Goal: Task Accomplishment & Management: Use online tool/utility

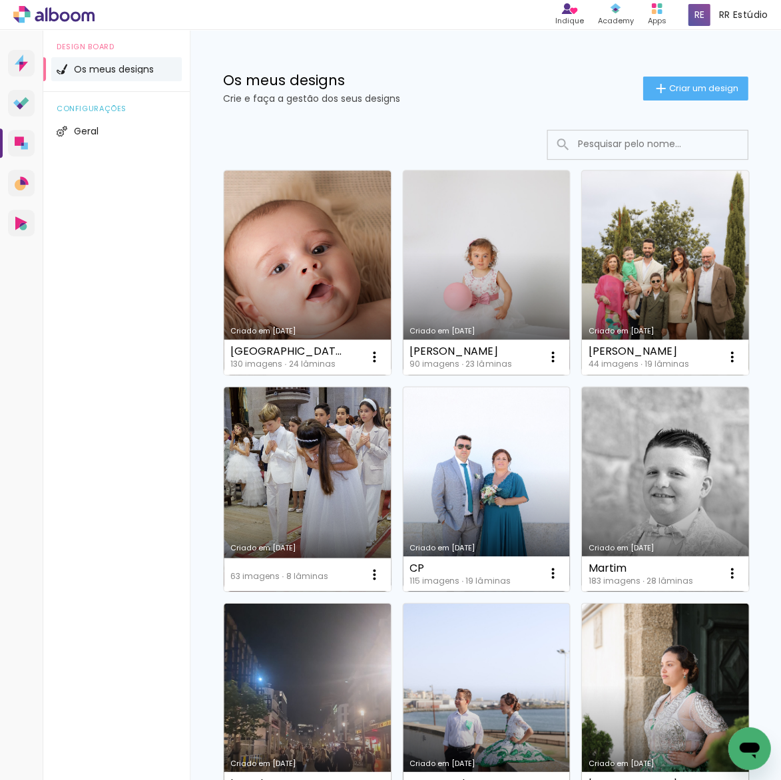
drag, startPoint x: 692, startPoint y: 86, endPoint x: 644, endPoint y: 137, distance: 70.6
click at [692, 87] on span "Criar um design" at bounding box center [702, 88] width 69 height 9
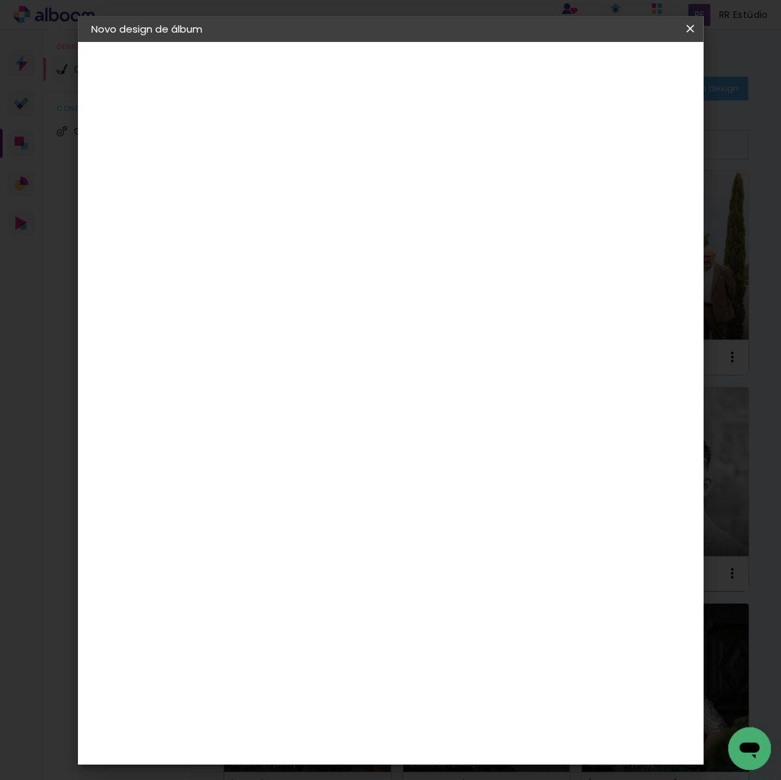
click at [309, 178] on input at bounding box center [309, 178] width 0 height 21
type input "Mateus"
type paper-input "Mateus"
click at [445, 61] on paper-button "Avançar" at bounding box center [412, 70] width 65 height 23
drag, startPoint x: 545, startPoint y: 196, endPoint x: 699, endPoint y: 40, distance: 218.9
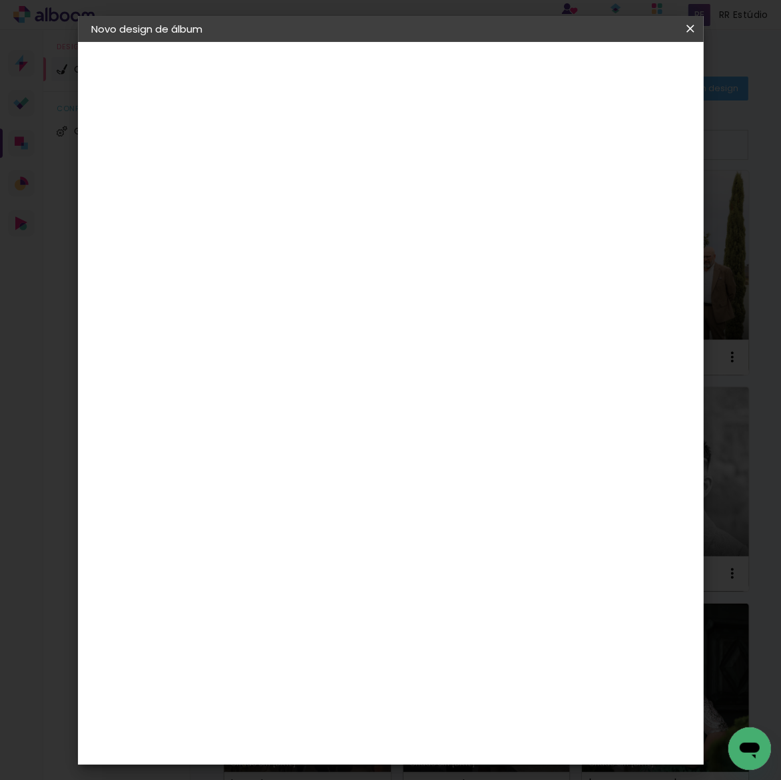
click at [0, 0] on slot "Tamanho Livre" at bounding box center [0, 0] width 0 height 0
click at [504, 62] on paper-button "Avançar" at bounding box center [471, 70] width 65 height 23
click at [270, 316] on input "30" at bounding box center [267, 320] width 35 height 20
click at [284, 320] on div "cm" at bounding box center [292, 320] width 16 height 20
click at [280, 318] on input "30" at bounding box center [267, 320] width 35 height 20
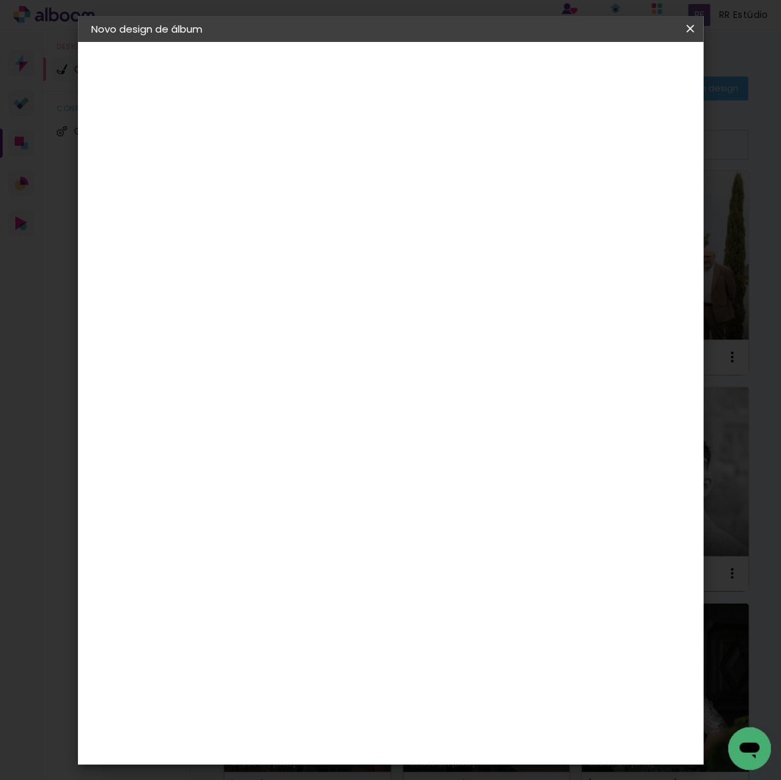
click at [282, 320] on input "30" at bounding box center [267, 320] width 35 height 20
type input "3"
type input "25"
type paper-input "25"
type input "6"
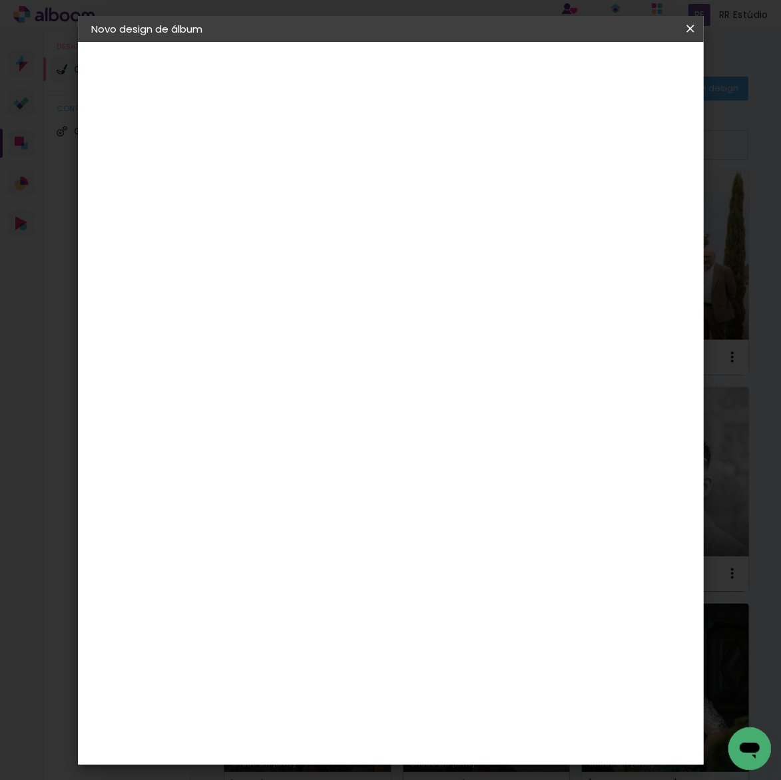
scroll to position [125, 0]
type input "50"
type paper-input "50"
click at [616, 71] on span "Iniciar design" at bounding box center [592, 74] width 48 height 19
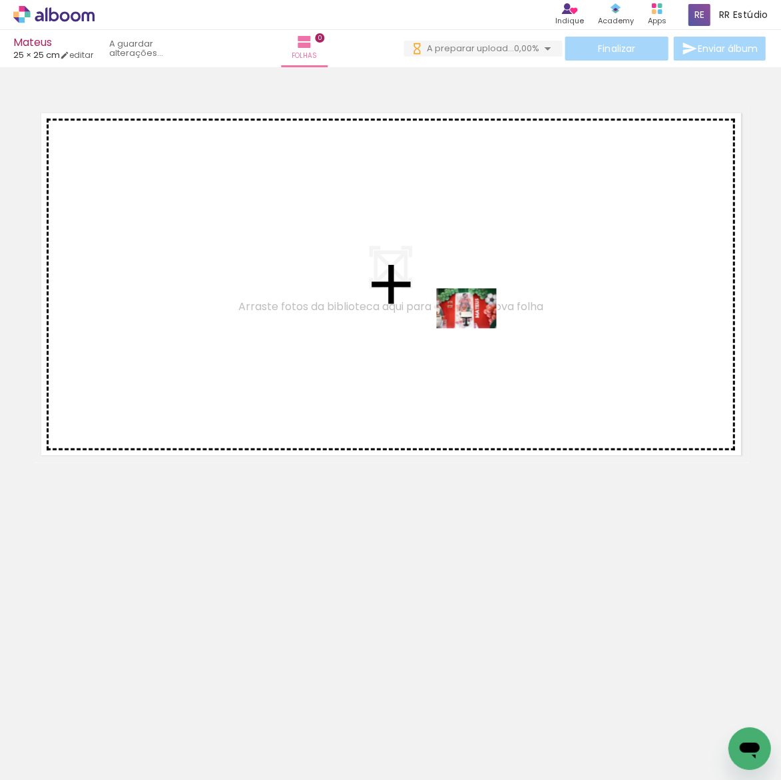
drag, startPoint x: 360, startPoint y: 741, endPoint x: 451, endPoint y: 433, distance: 320.6
click at [475, 328] on quentale-workspace at bounding box center [390, 390] width 781 height 780
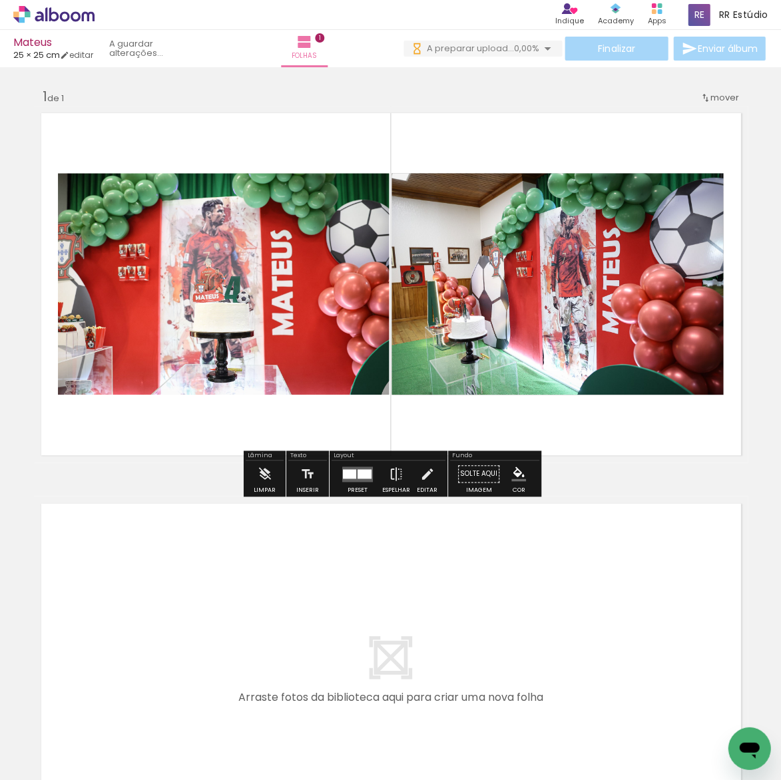
drag, startPoint x: 240, startPoint y: 736, endPoint x: 472, endPoint y: 386, distance: 420.3
click at [472, 386] on quentale-workspace at bounding box center [390, 390] width 781 height 780
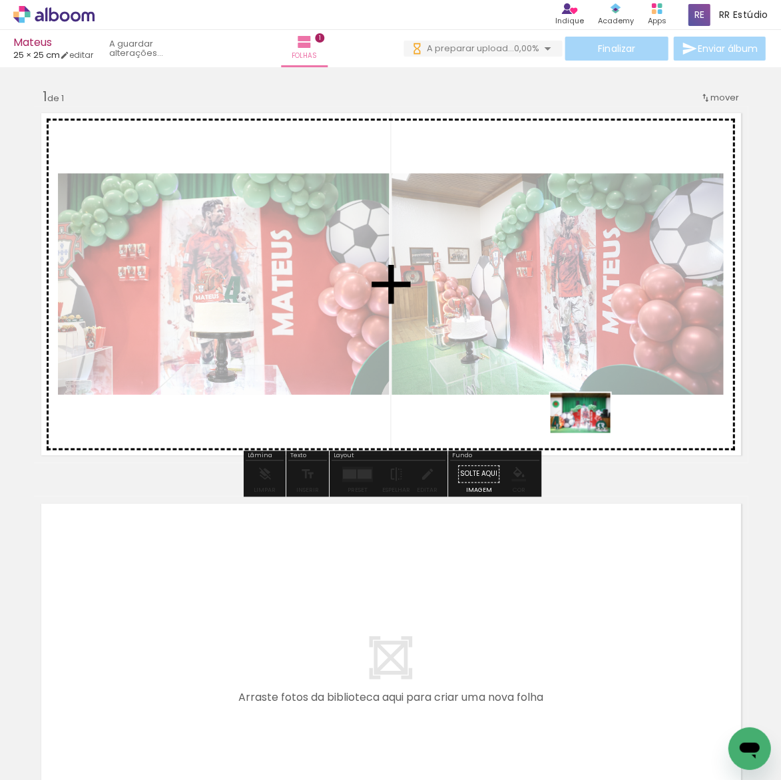
drag, startPoint x: 535, startPoint y: 725, endPoint x: 590, endPoint y: 433, distance: 297.3
click at [590, 433] on quentale-workspace at bounding box center [390, 390] width 781 height 780
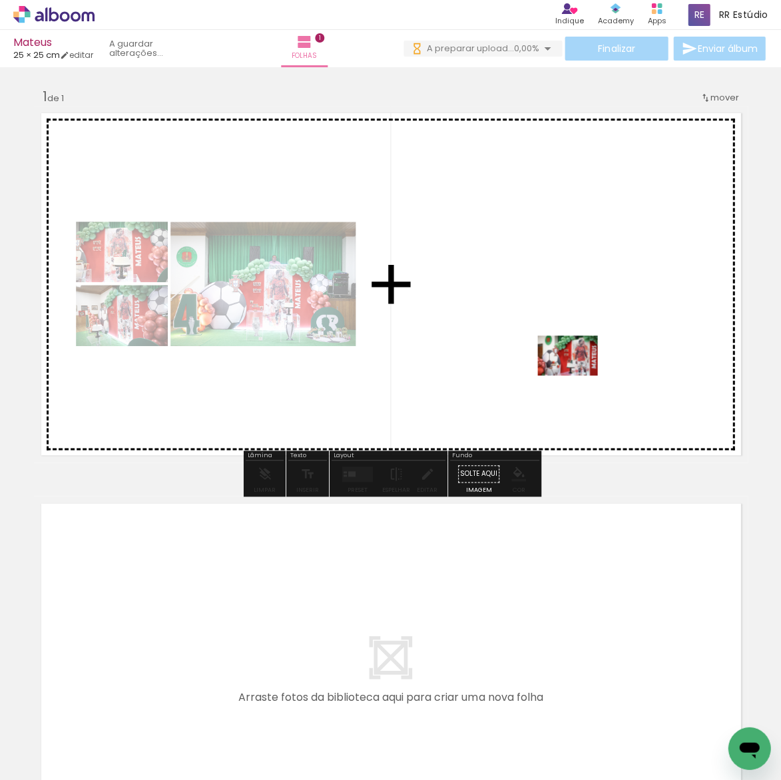
click at [576, 381] on quentale-workspace at bounding box center [390, 390] width 781 height 780
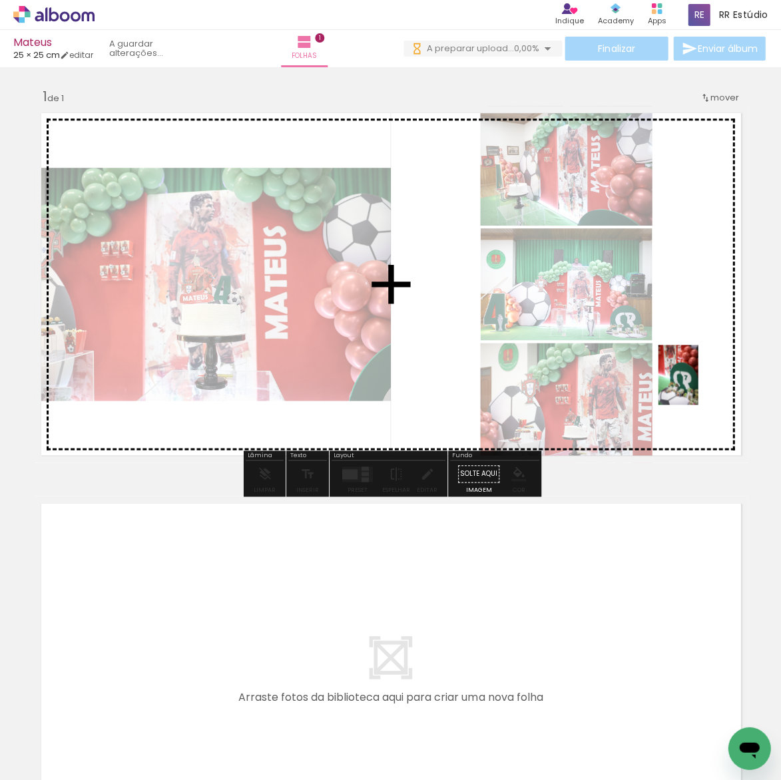
drag, startPoint x: 690, startPoint y: 714, endPoint x: 698, endPoint y: 385, distance: 329.0
click at [698, 385] on quentale-workspace at bounding box center [390, 390] width 781 height 780
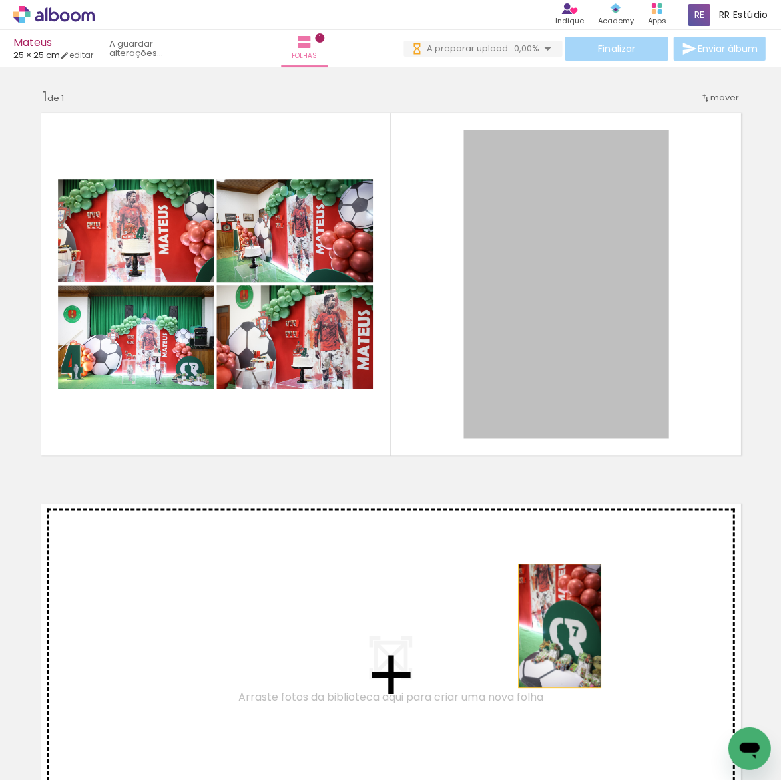
drag, startPoint x: 581, startPoint y: 399, endPoint x: 559, endPoint y: 626, distance: 227.5
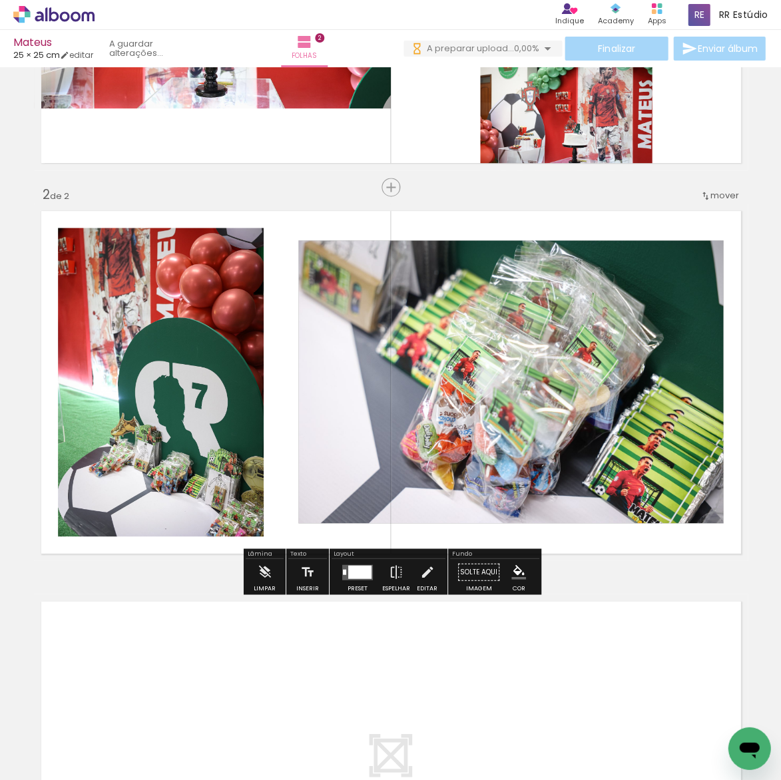
drag, startPoint x: 463, startPoint y: 714, endPoint x: 431, endPoint y: 374, distance: 342.4
click at [431, 374] on quentale-workspace at bounding box center [390, 390] width 781 height 780
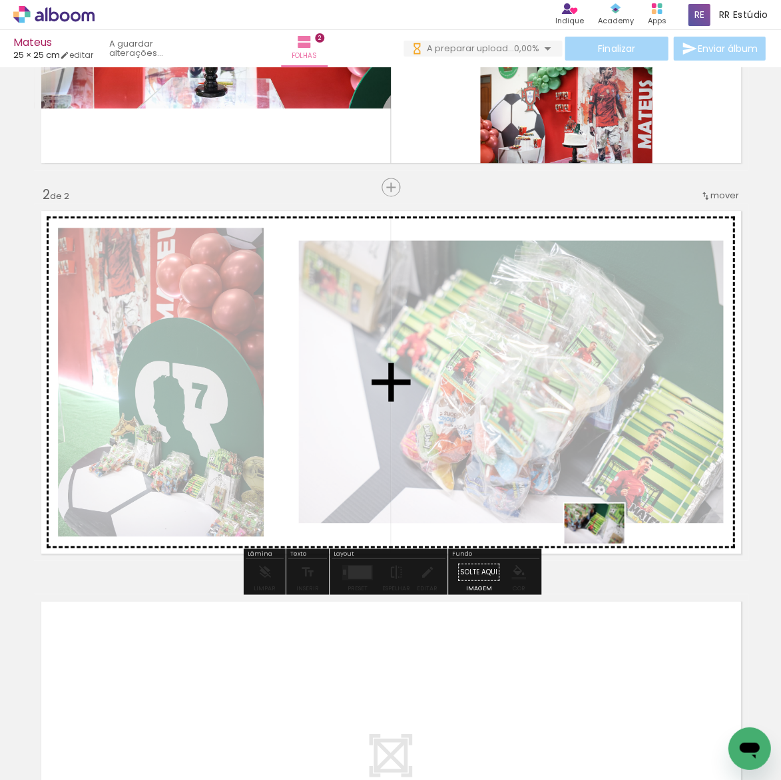
drag, startPoint x: 533, startPoint y: 742, endPoint x: 604, endPoint y: 541, distance: 213.3
click at [604, 541] on quentale-workspace at bounding box center [390, 390] width 781 height 780
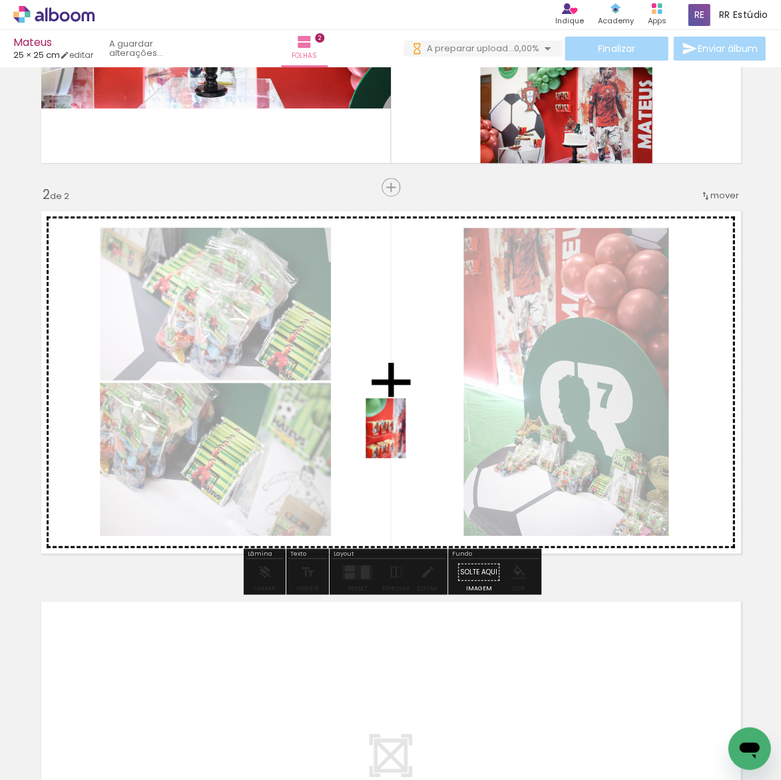
click at [405, 439] on quentale-workspace at bounding box center [390, 390] width 781 height 780
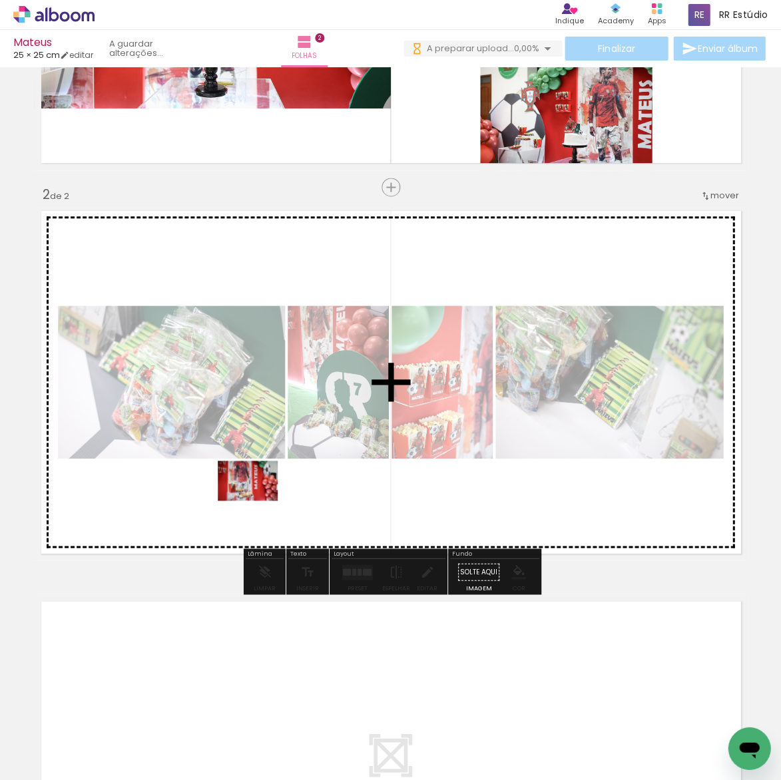
drag, startPoint x: 236, startPoint y: 746, endPoint x: 258, endPoint y: 501, distance: 246.0
click at [258, 501] on quentale-workspace at bounding box center [390, 390] width 781 height 780
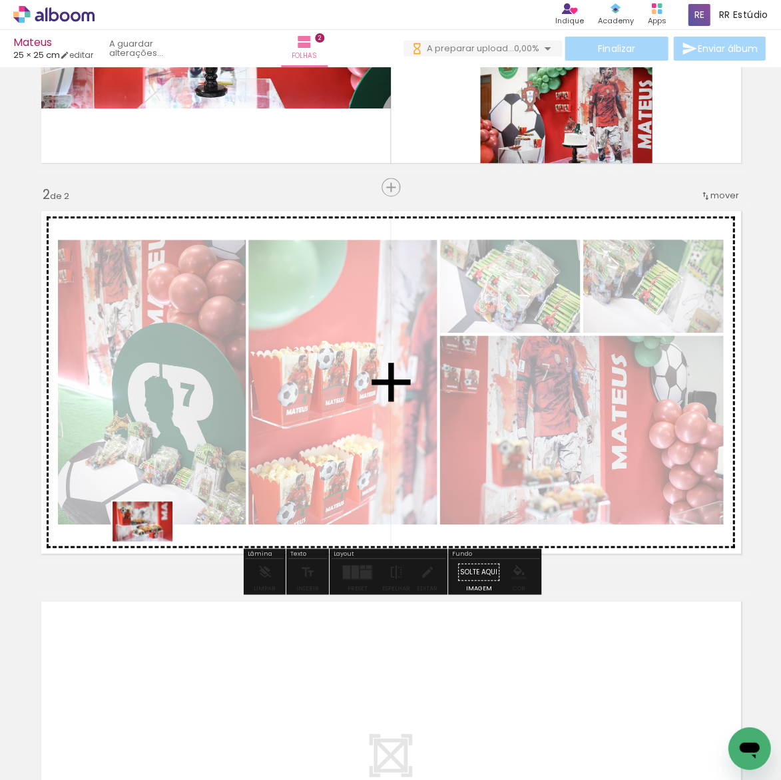
drag, startPoint x: 160, startPoint y: 626, endPoint x: 152, endPoint y: 545, distance: 81.6
click at [152, 545] on quentale-workspace at bounding box center [390, 390] width 781 height 780
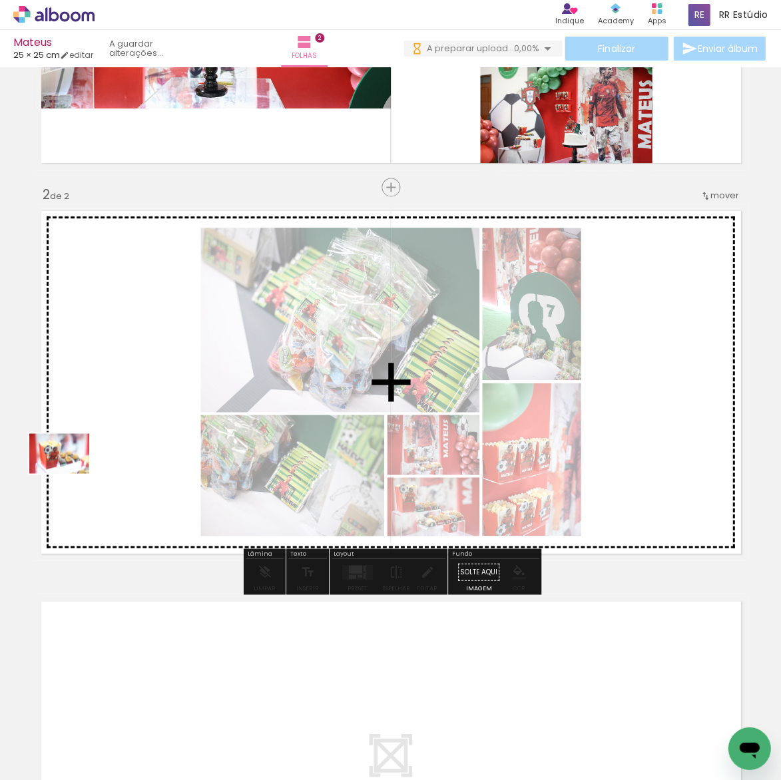
drag, startPoint x: 257, startPoint y: 740, endPoint x: 71, endPoint y: 465, distance: 332.2
click at [71, 465] on quentale-workspace at bounding box center [390, 390] width 781 height 780
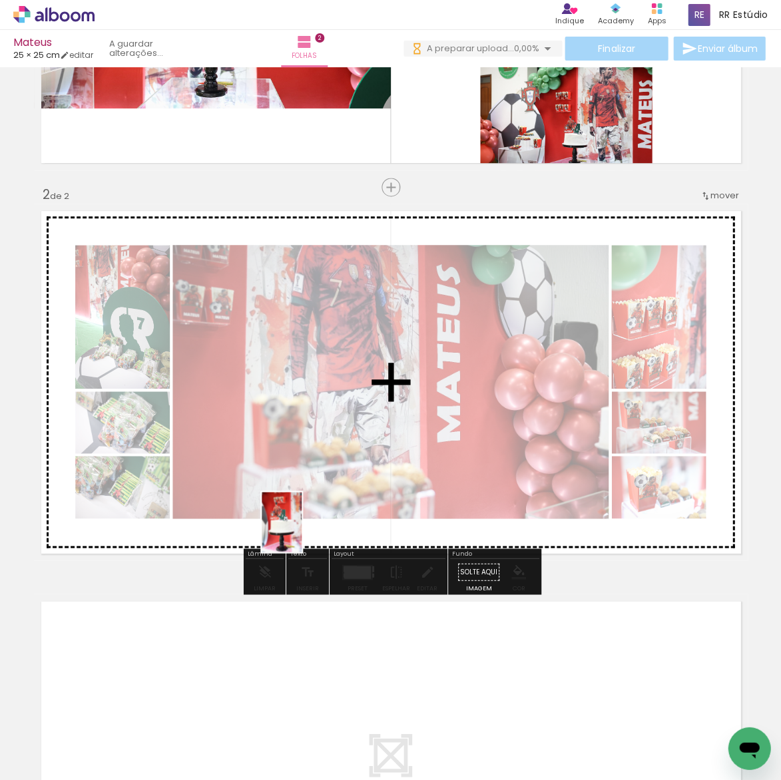
drag, startPoint x: 286, startPoint y: 708, endPoint x: 302, endPoint y: 532, distance: 176.5
click at [302, 532] on quentale-workspace at bounding box center [390, 390] width 781 height 780
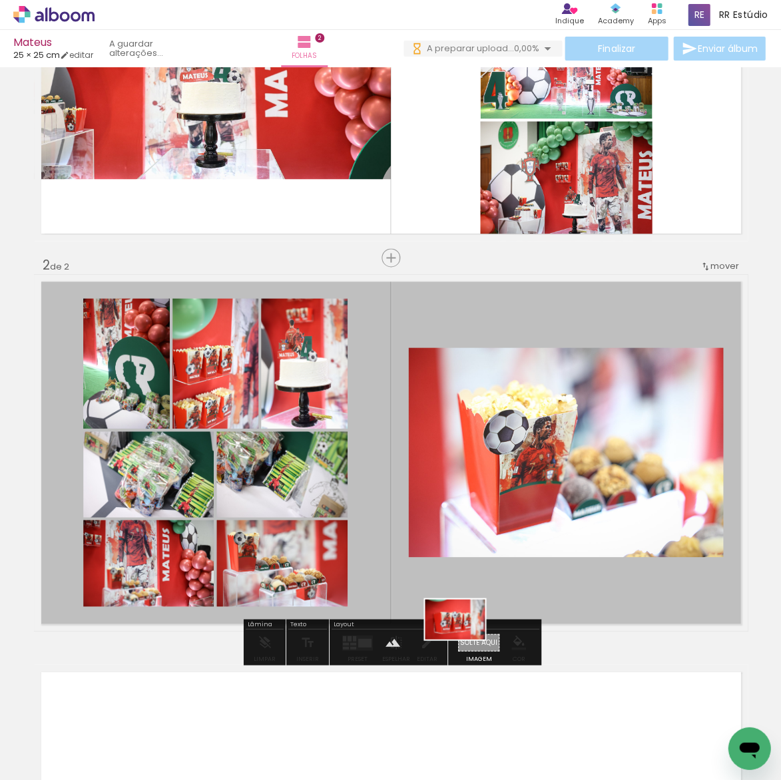
drag, startPoint x: 458, startPoint y: 720, endPoint x: 465, endPoint y: 639, distance: 80.8
click at [465, 639] on quentale-workspace at bounding box center [390, 390] width 781 height 780
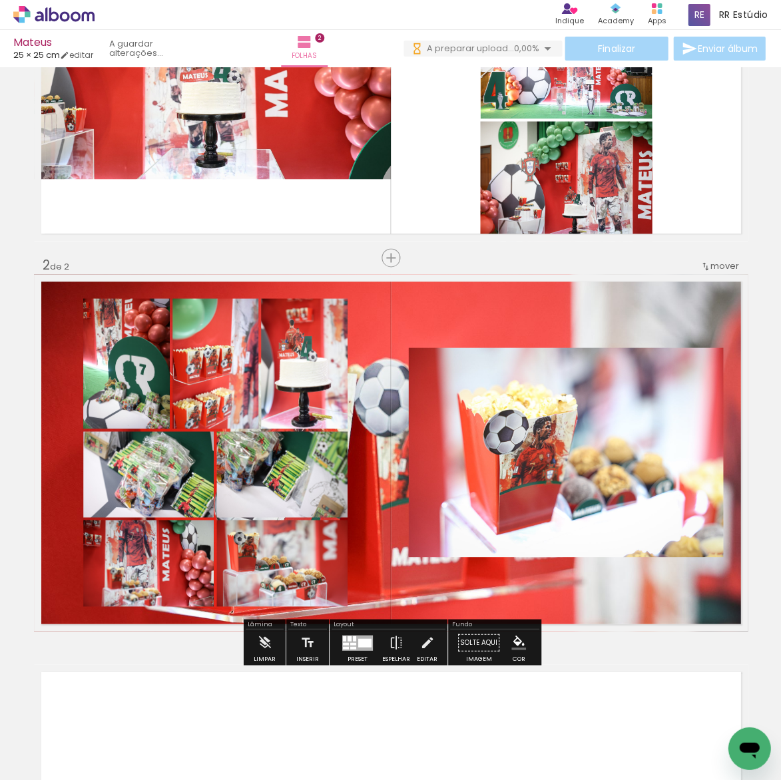
click at [427, 599] on quentale-layouter at bounding box center [391, 452] width 714 height 357
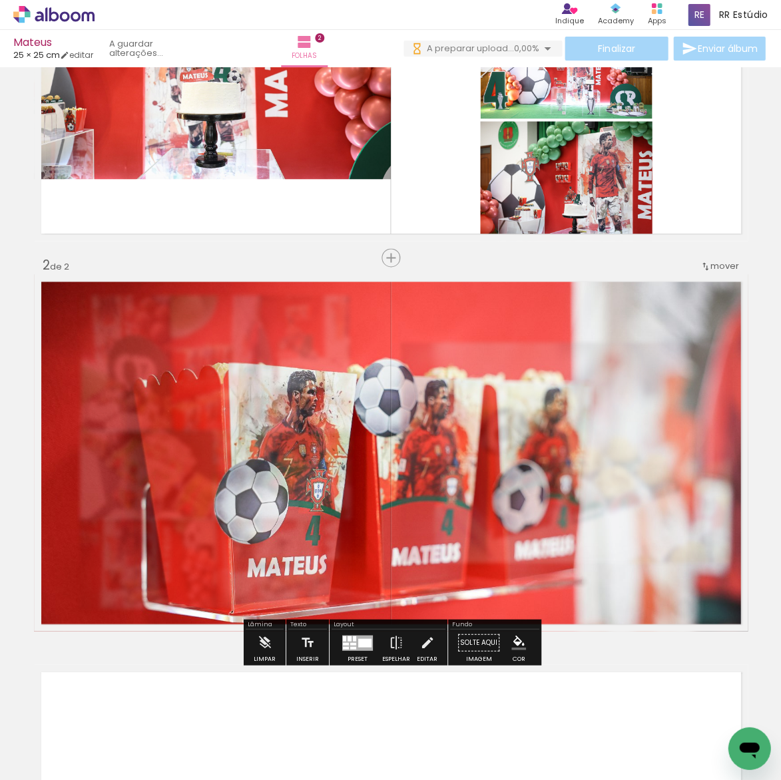
click at [0, 0] on slot "P&B" at bounding box center [0, 0] width 0 height 0
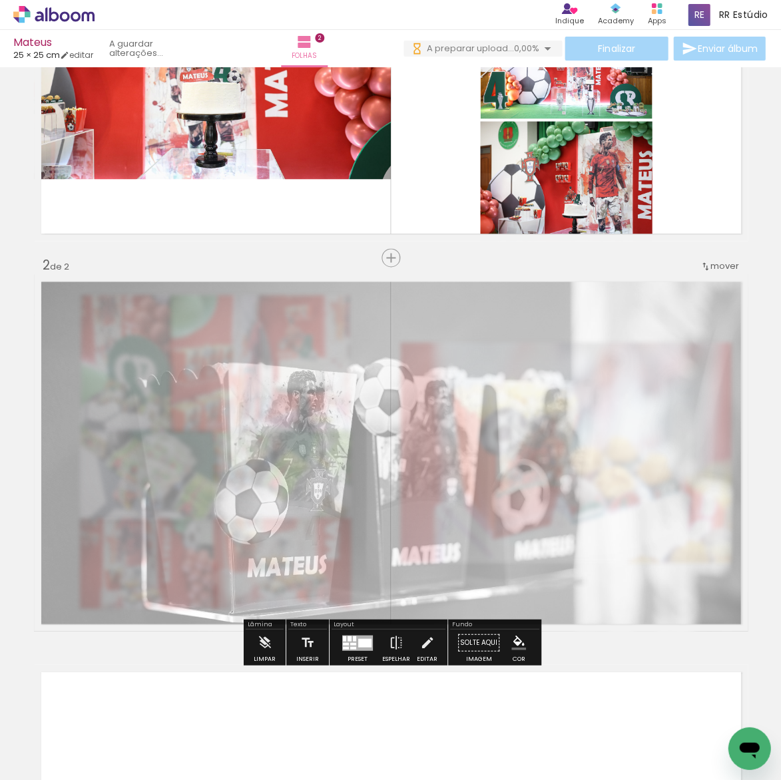
type paper-slider "35"
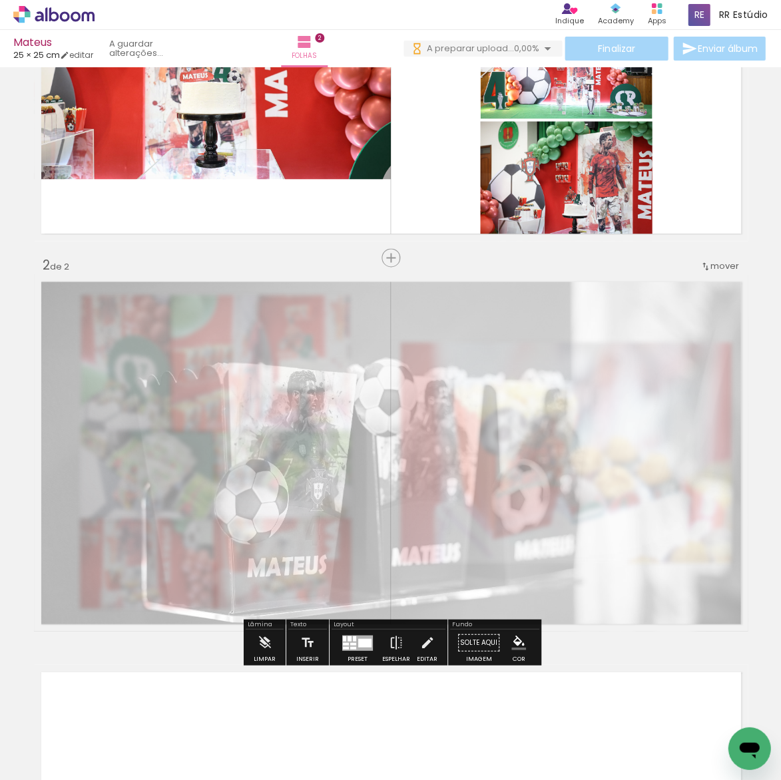
drag, startPoint x: 213, startPoint y: 307, endPoint x: 189, endPoint y: 306, distance: 24.0
click at [189, 306] on div at bounding box center [196, 308] width 21 height 21
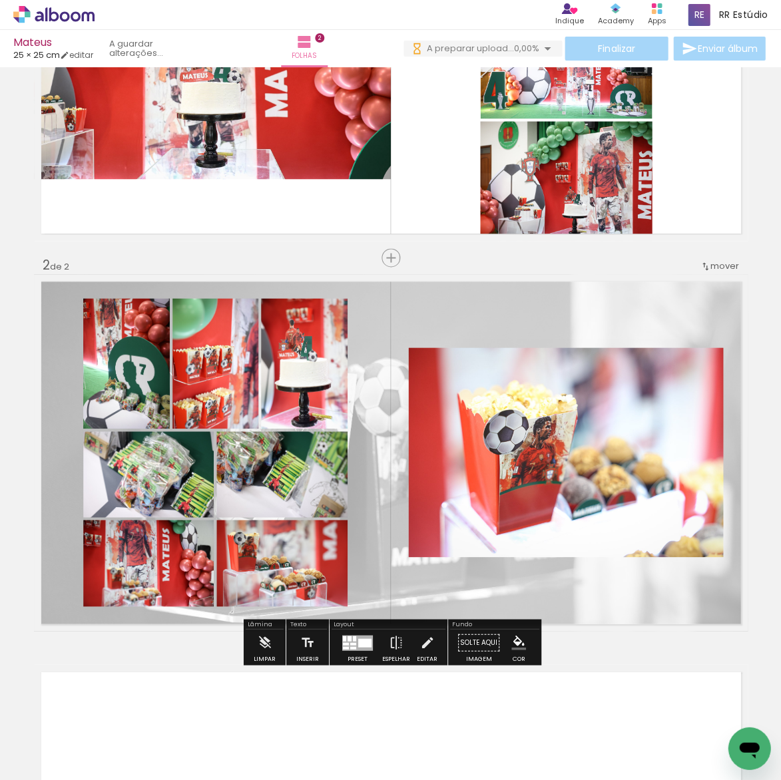
click at [232, 269] on div "Inserir folha 1 de 2 Inserir folha 2 de 2" at bounding box center [390, 435] width 781 height 1171
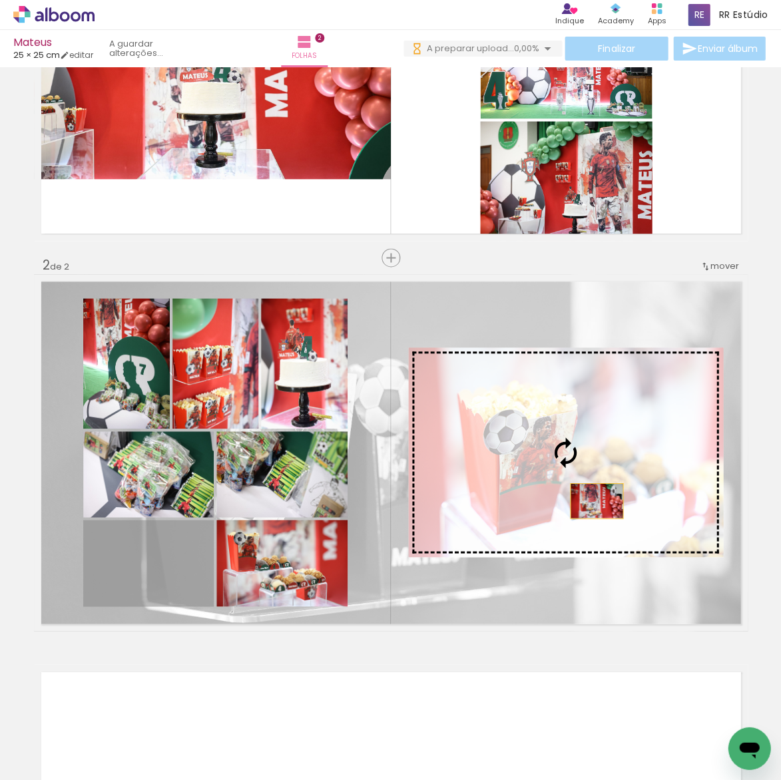
drag, startPoint x: 140, startPoint y: 581, endPoint x: 596, endPoint y: 501, distance: 462.9
click at [0, 0] on slot at bounding box center [0, 0] width 0 height 0
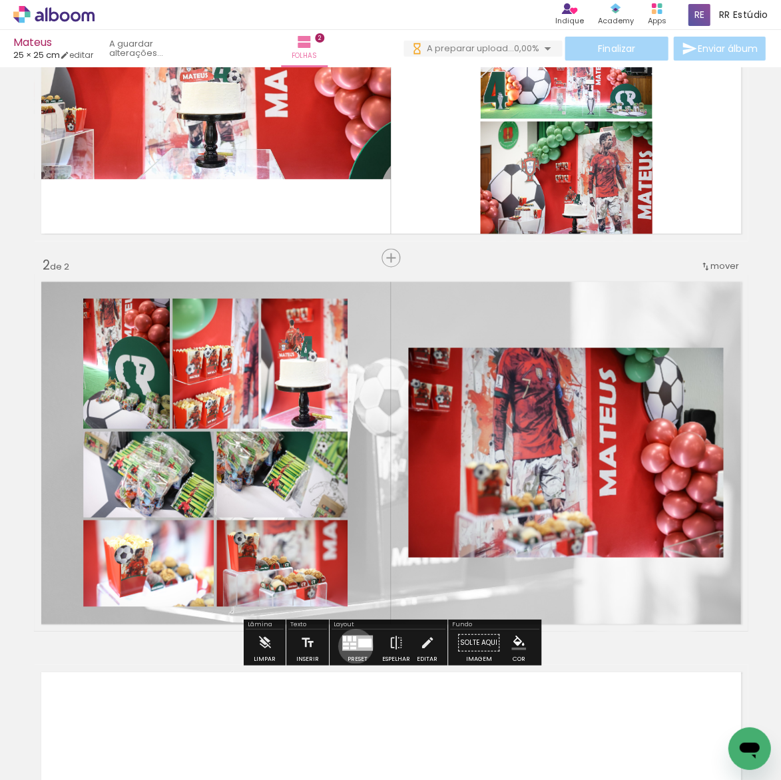
click at [352, 646] on div at bounding box center [353, 647] width 6 height 3
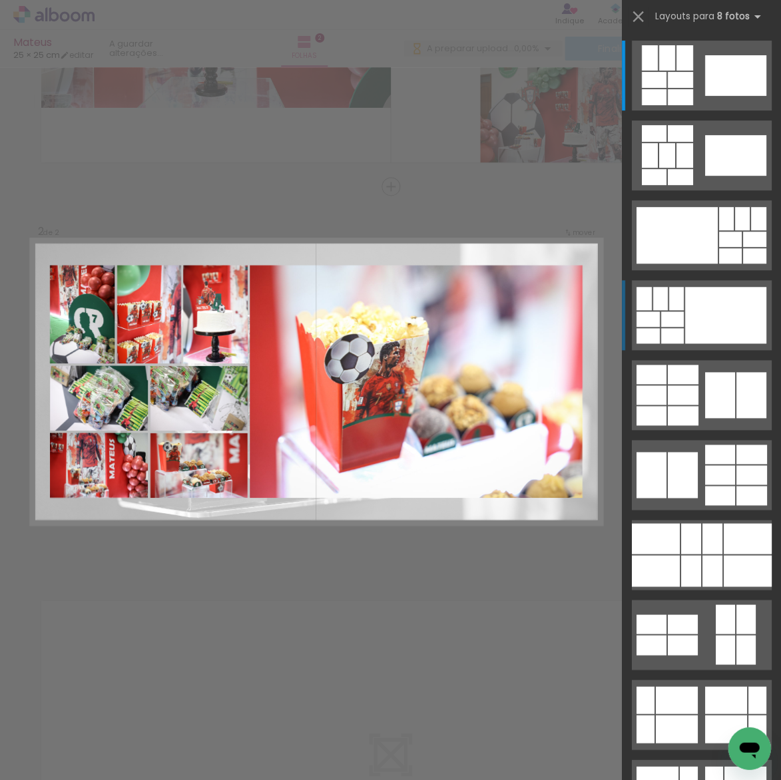
click at [717, 304] on div at bounding box center [724, 315] width 81 height 57
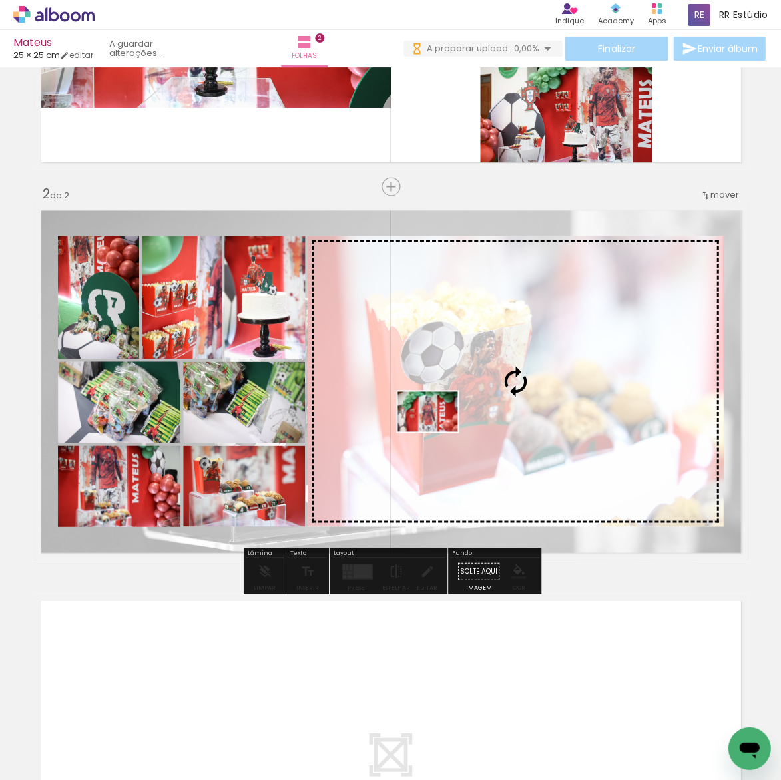
drag, startPoint x: 231, startPoint y: 662, endPoint x: 437, endPoint y: 431, distance: 309.8
click at [437, 431] on quentale-workspace at bounding box center [390, 390] width 781 height 780
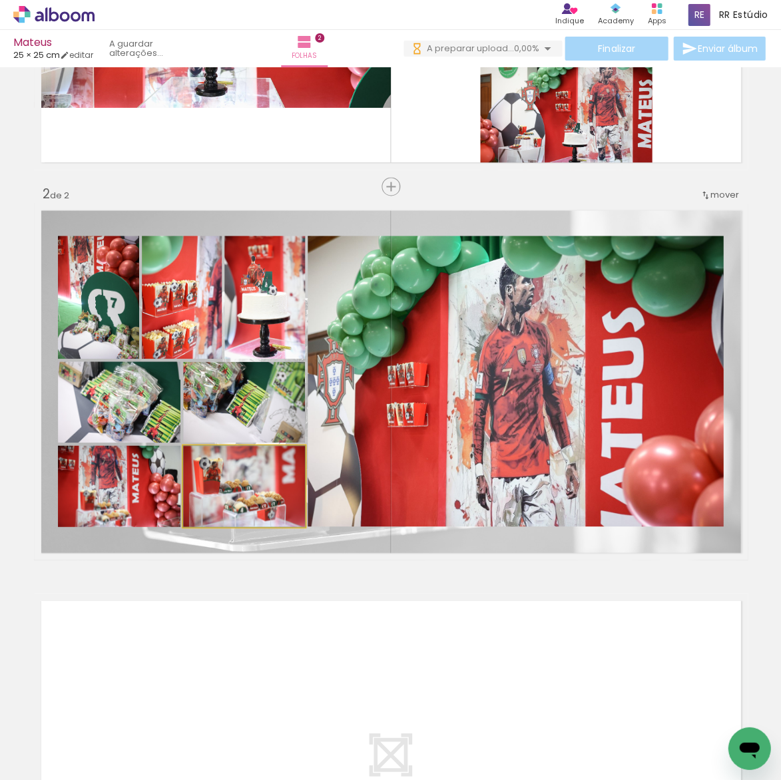
click at [246, 501] on quentale-photo at bounding box center [244, 485] width 122 height 81
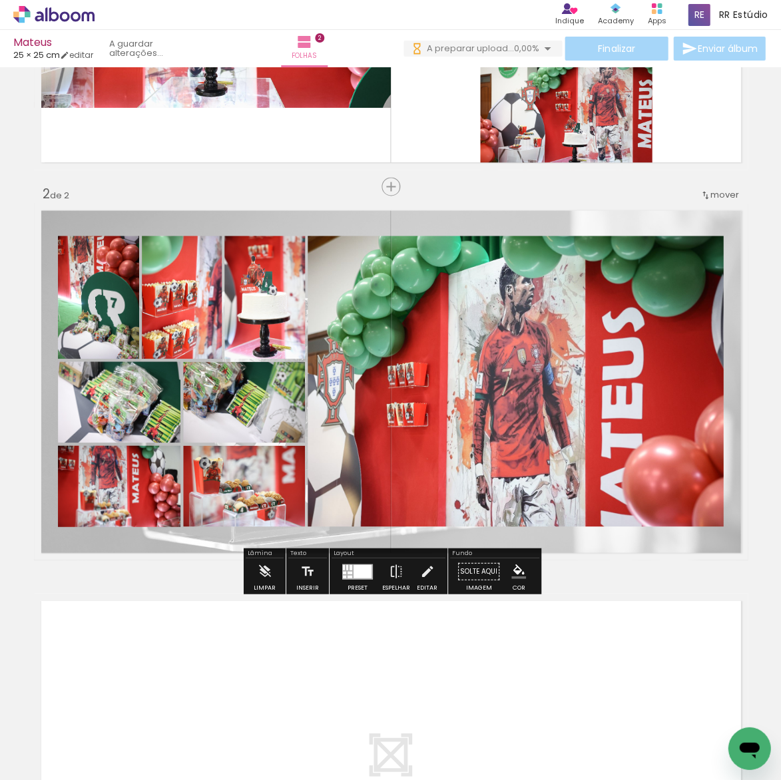
click at [95, 266] on div at bounding box center [100, 270] width 16 height 13
click at [100, 299] on paper-item at bounding box center [100, 301] width 24 height 9
click at [99, 352] on iron-icon "color picker" at bounding box center [101, 355] width 16 height 13
click at [232, 239] on paper-item "#ffffff" at bounding box center [232, 240] width 13 height 13
click at [185, 305] on paper-item at bounding box center [184, 301] width 24 height 9
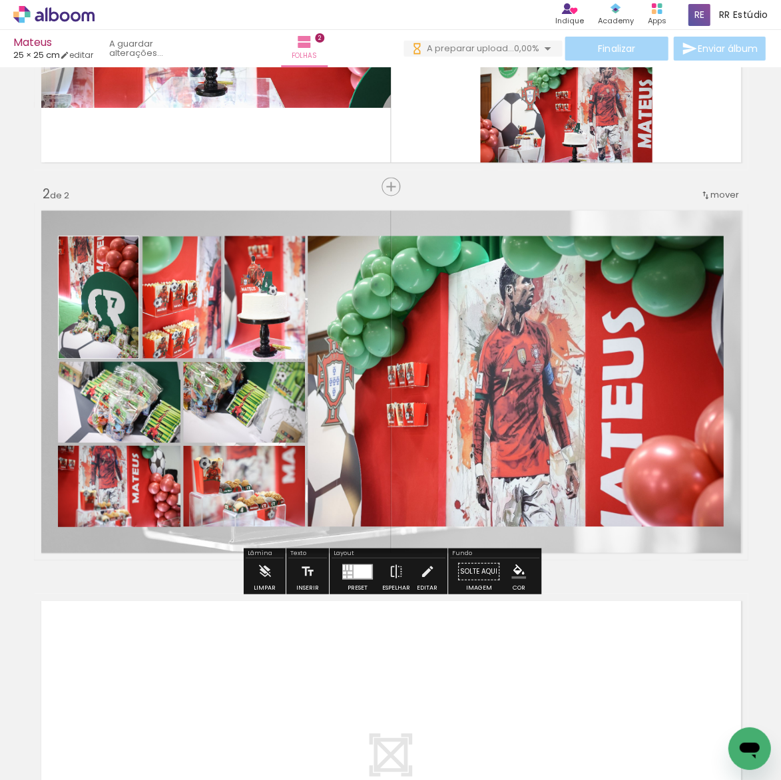
click at [186, 353] on iron-icon "color picker" at bounding box center [185, 355] width 16 height 13
click at [232, 241] on paper-item "#ffffff" at bounding box center [232, 240] width 13 height 13
click at [270, 299] on paper-item at bounding box center [266, 301] width 24 height 9
click at [268, 355] on iron-icon "color picker" at bounding box center [268, 355] width 16 height 13
click at [275, 241] on paper-item "#ffffff" at bounding box center [274, 240] width 13 height 13
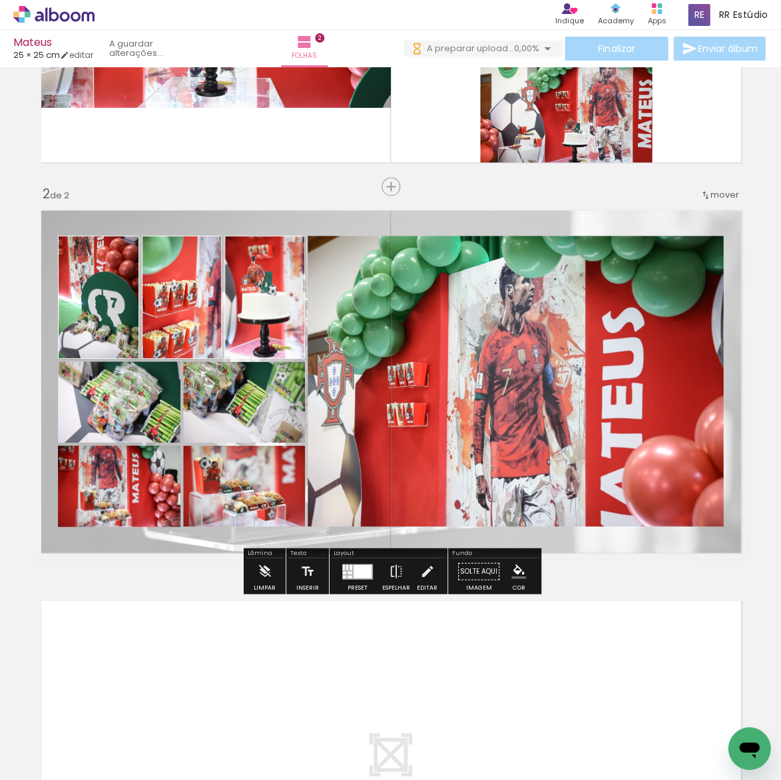
click at [196, 429] on paper-item at bounding box center [199, 427] width 24 height 9
click at [197, 477] on iron-icon "color picker" at bounding box center [200, 481] width 16 height 13
click at [232, 364] on paper-item "#ffffff" at bounding box center [232, 366] width 13 height 13
click at [71, 427] on paper-item at bounding box center [74, 427] width 24 height 9
click at [71, 483] on iron-icon "color picker" at bounding box center [75, 481] width 16 height 13
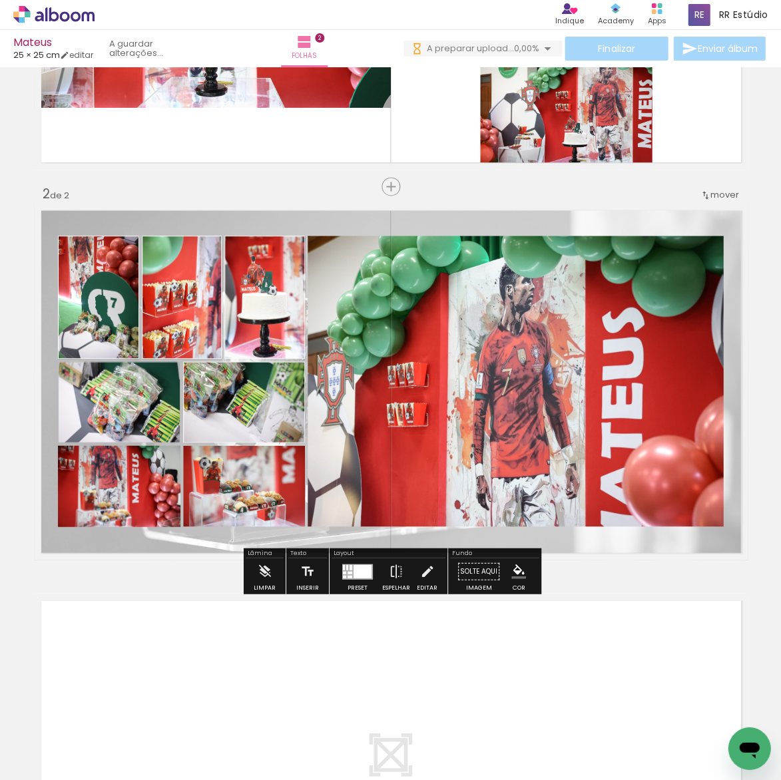
click at [233, 367] on paper-item "#ffffff" at bounding box center [232, 366] width 13 height 13
click at [194, 511] on paper-item at bounding box center [199, 511] width 24 height 9
click at [200, 564] on iron-icon "color picker" at bounding box center [200, 565] width 16 height 13
click at [235, 449] on paper-item "#ffffff" at bounding box center [232, 449] width 13 height 13
click at [73, 511] on paper-item at bounding box center [74, 511] width 24 height 9
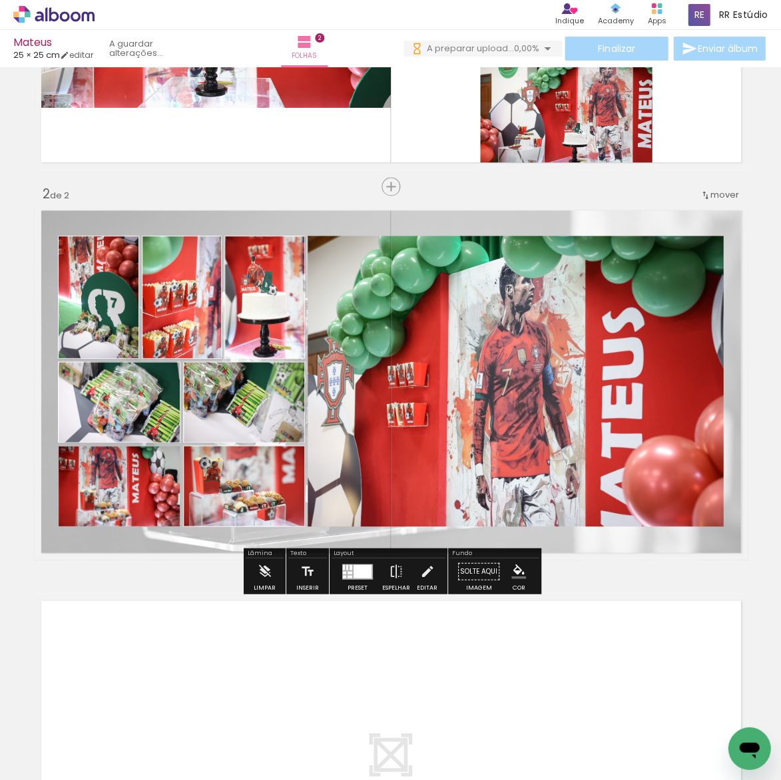
click at [75, 567] on iron-icon "color picker" at bounding box center [75, 565] width 16 height 13
click at [236, 447] on paper-item "#ffffff" at bounding box center [232, 449] width 13 height 13
click at [443, 282] on paper-item at bounding box center [443, 280] width 24 height 9
click at [443, 336] on iron-icon "color picker" at bounding box center [444, 334] width 16 height 13
click at [452, 218] on paper-item "#ffffff" at bounding box center [450, 219] width 13 height 13
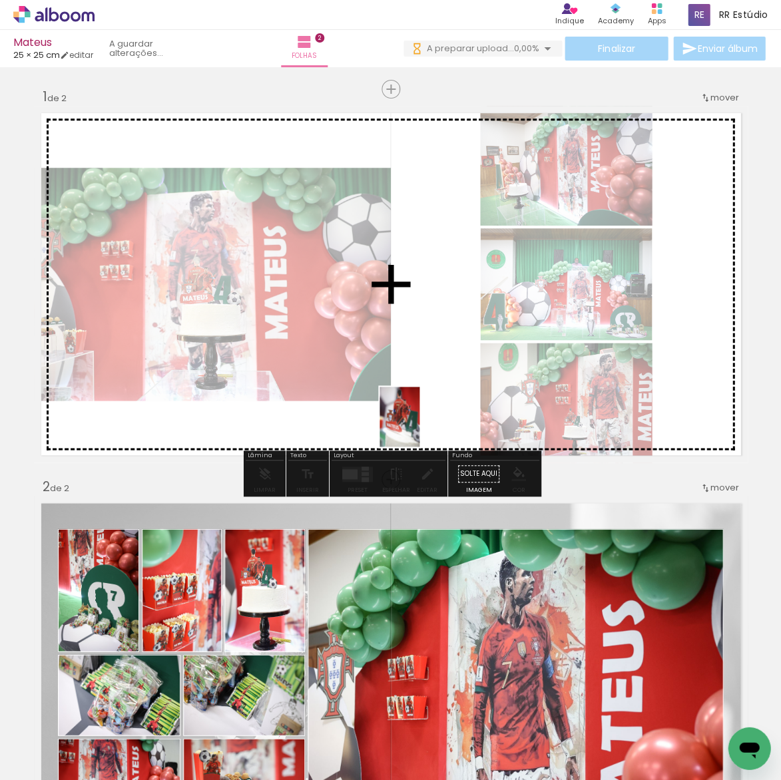
drag, startPoint x: 225, startPoint y: 675, endPoint x: 419, endPoint y: 427, distance: 315.4
click at [419, 427] on quentale-workspace at bounding box center [390, 390] width 781 height 780
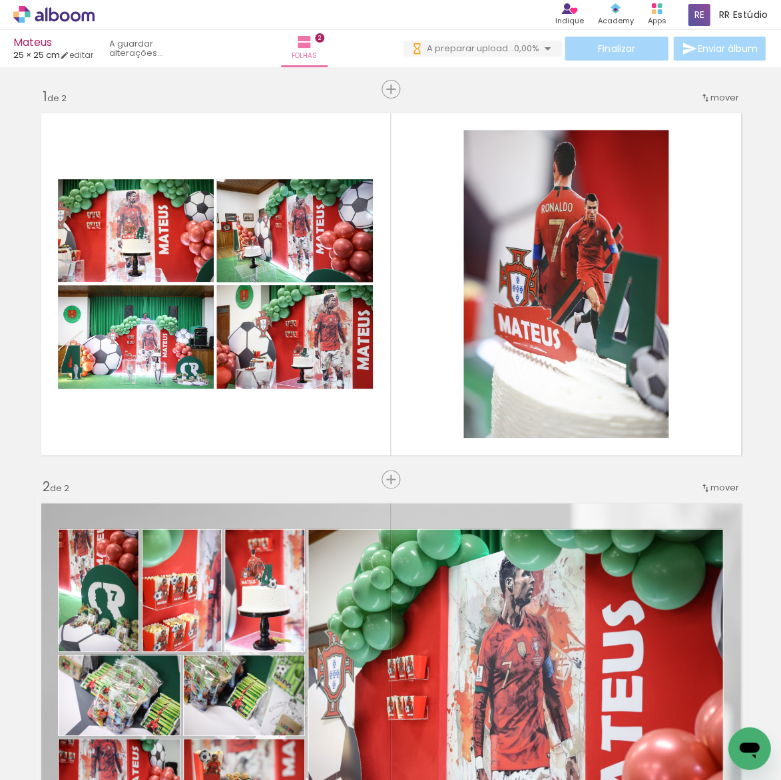
scroll to position [0, 3100]
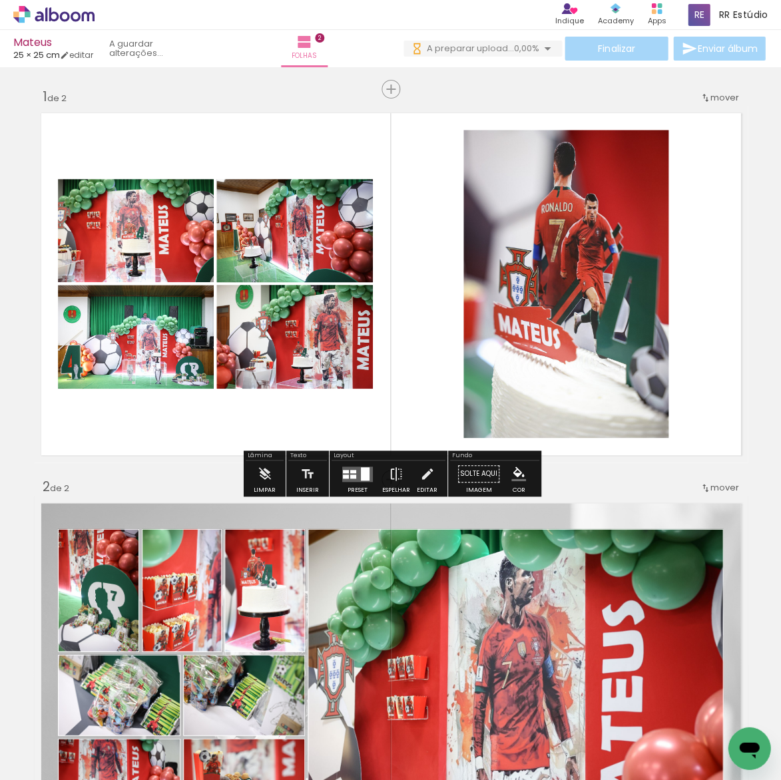
click at [363, 467] on div at bounding box center [365, 473] width 9 height 13
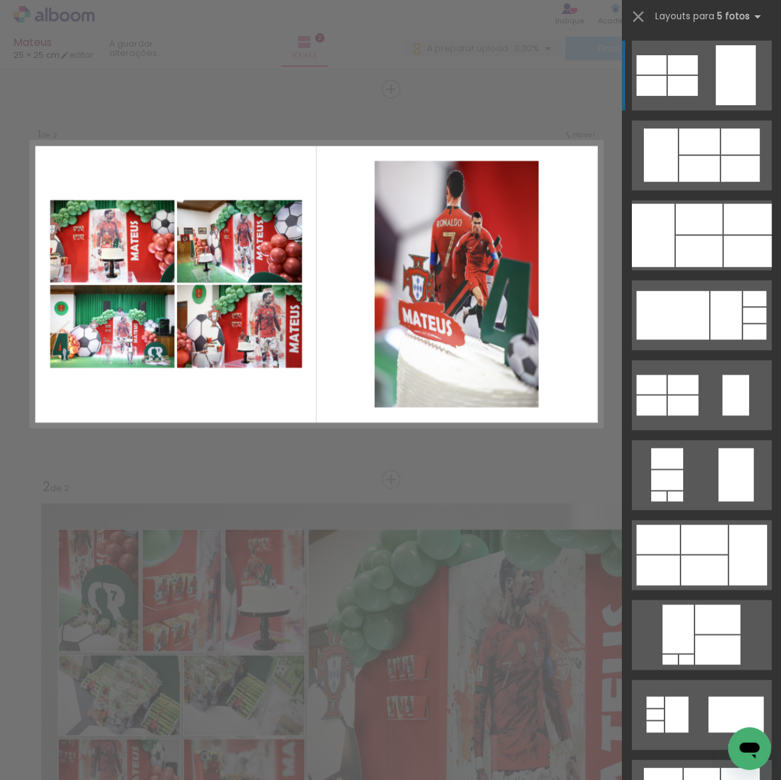
click at [355, 458] on div "Confirmar Cancelar" at bounding box center [390, 668] width 781 height 1202
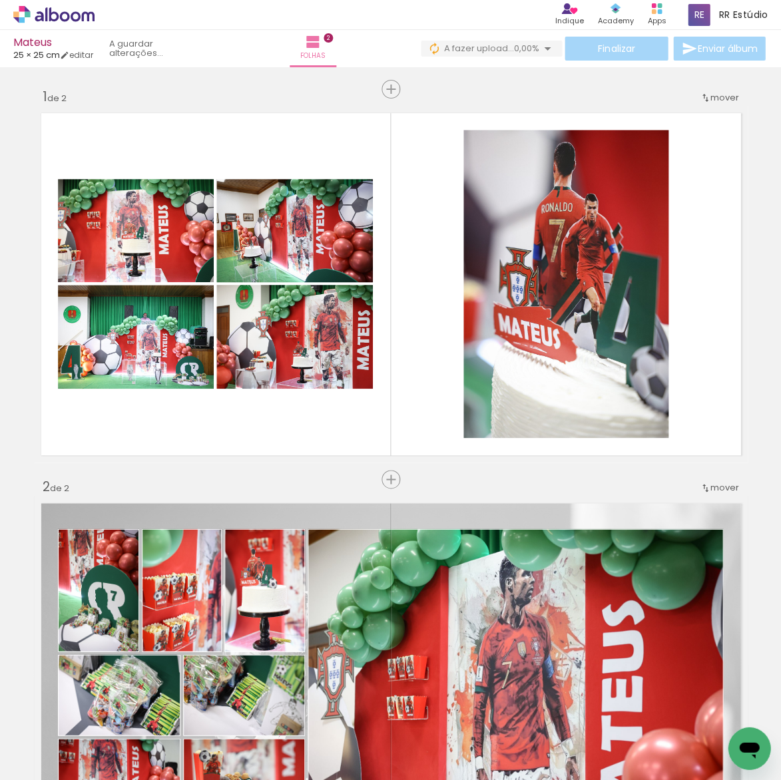
scroll to position [0, 0]
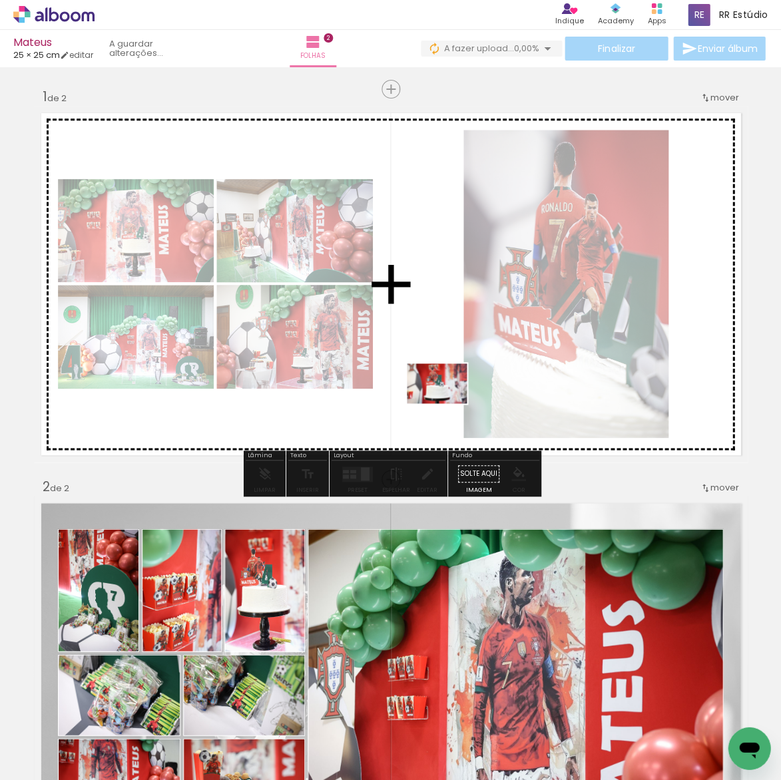
drag, startPoint x: 148, startPoint y: 745, endPoint x: 447, endPoint y: 403, distance: 453.5
click at [447, 403] on quentale-workspace at bounding box center [390, 390] width 781 height 780
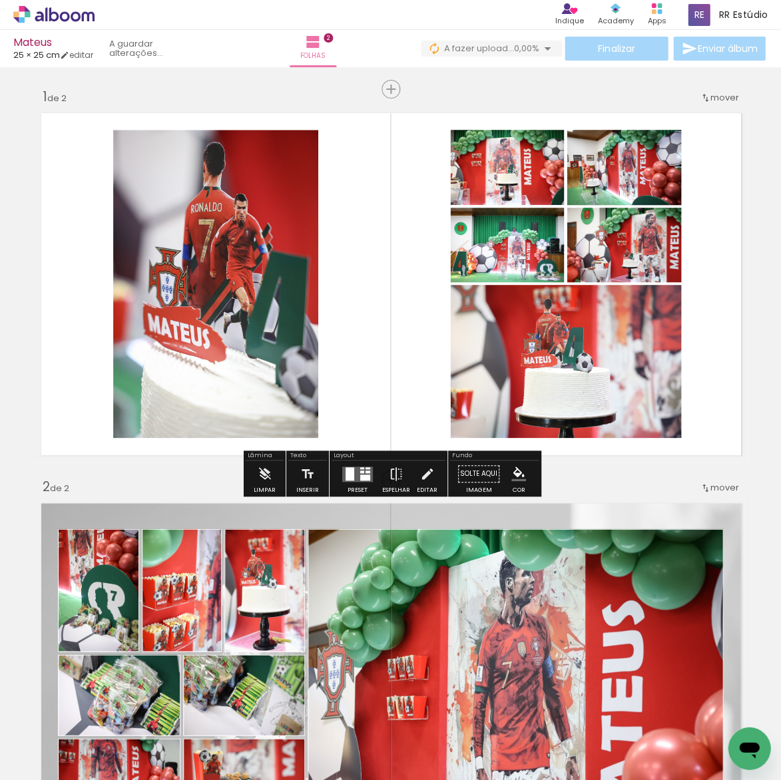
click at [735, 102] on span "mover" at bounding box center [724, 97] width 29 height 13
click at [694, 115] on span "2" at bounding box center [697, 118] width 7 height 22
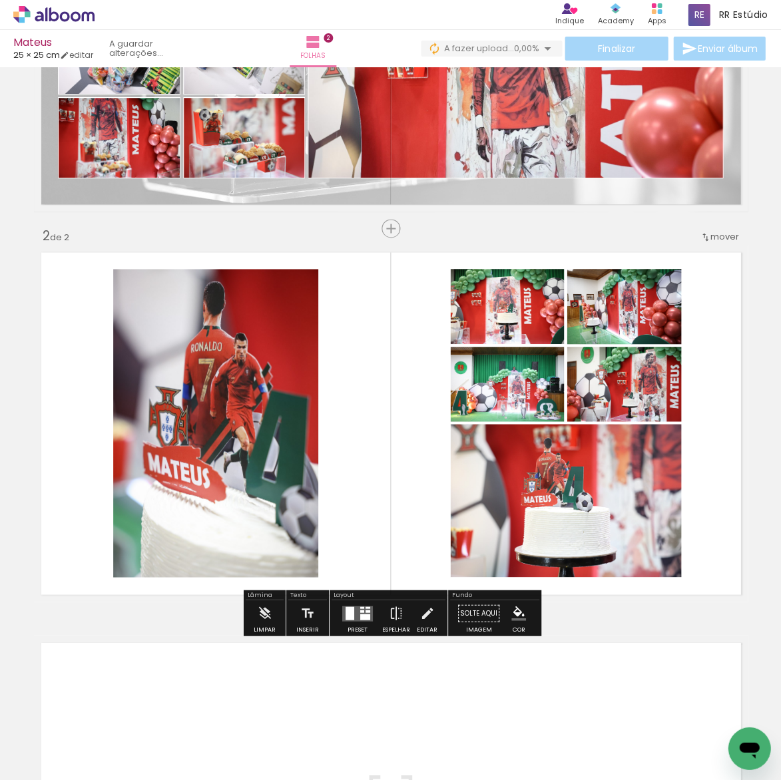
scroll to position [292, 0]
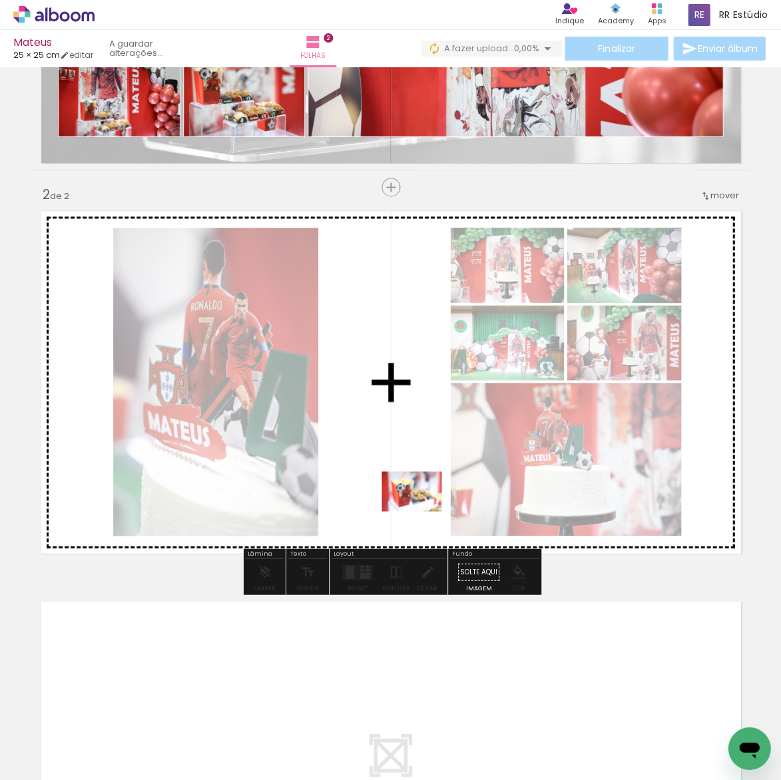
drag, startPoint x: 511, startPoint y: 740, endPoint x: 405, endPoint y: 568, distance: 202.7
click at [401, 488] on quentale-workspace at bounding box center [390, 390] width 781 height 780
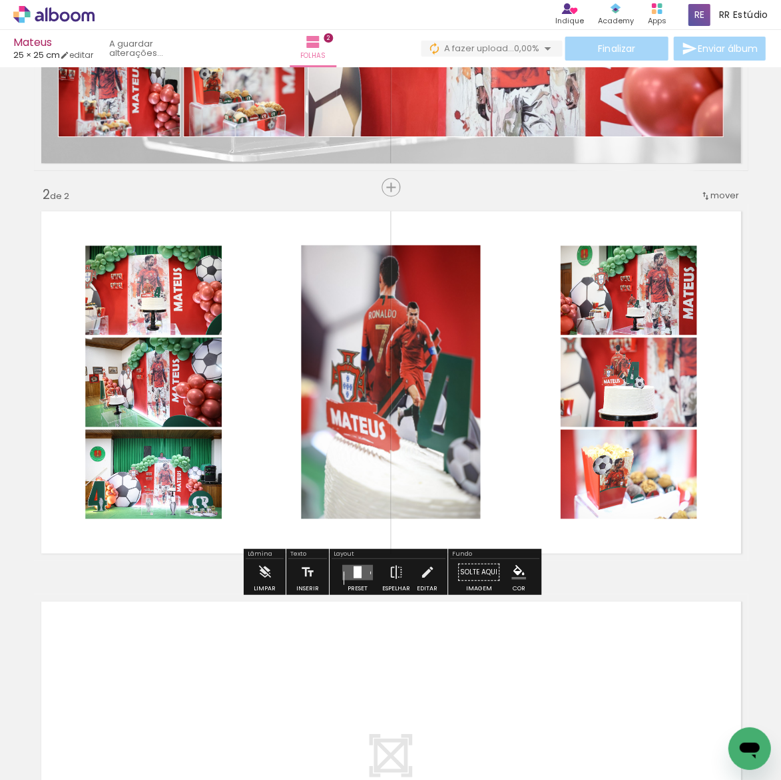
click at [360, 574] on quentale-layouter at bounding box center [357, 571] width 31 height 15
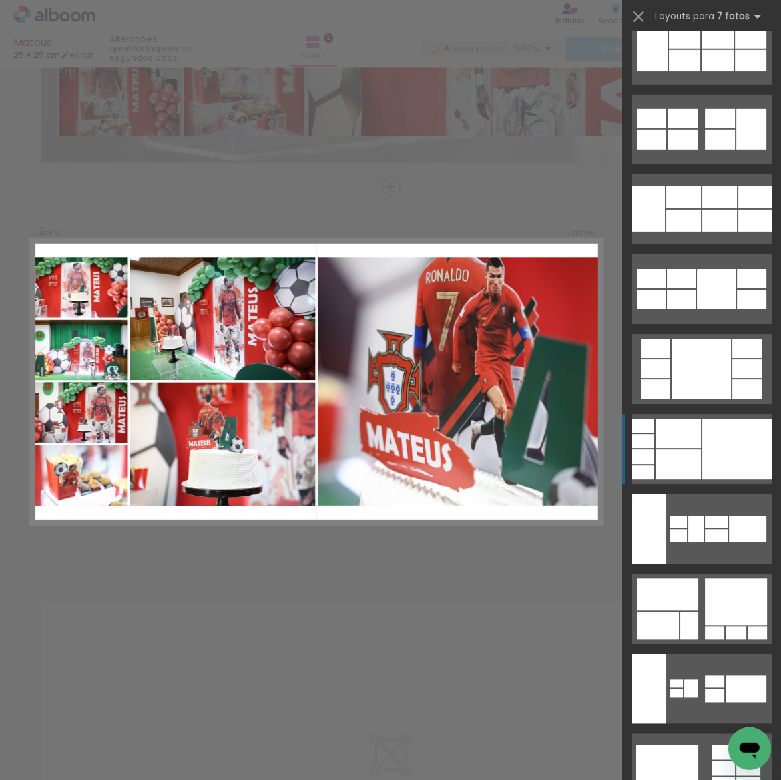
scroll to position [1623, 0]
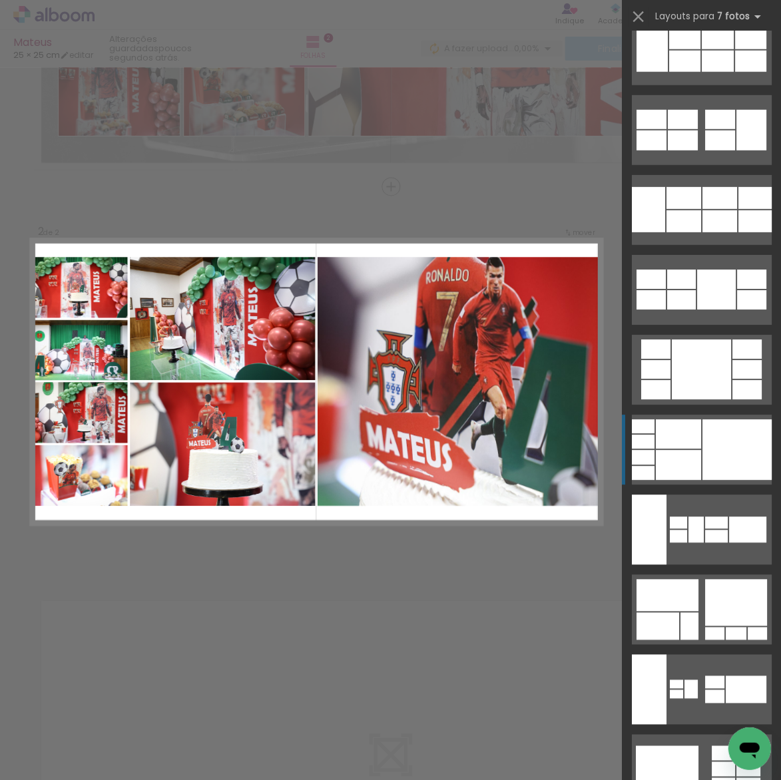
click at [694, 455] on div at bounding box center [677, 465] width 45 height 30
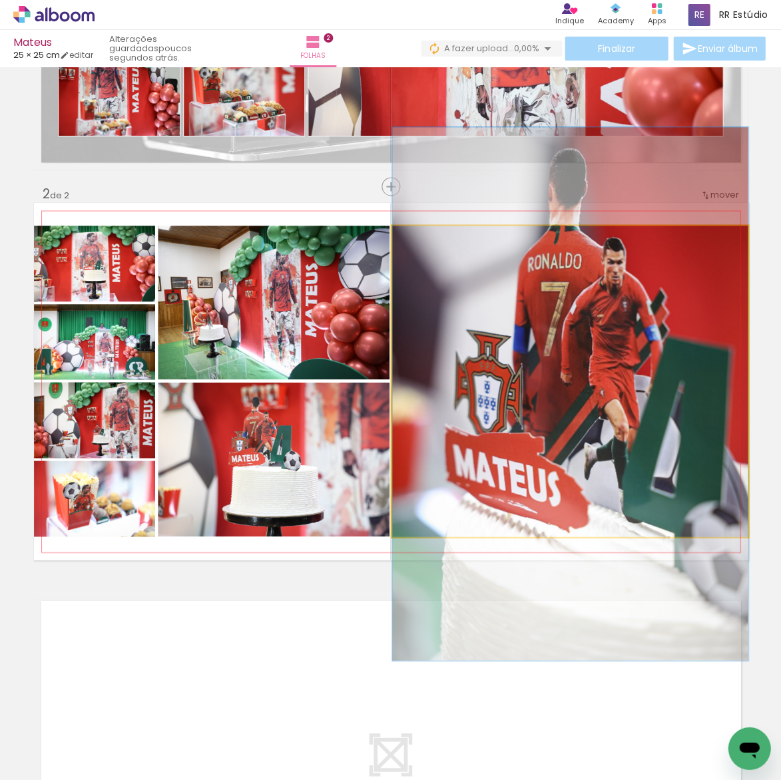
drag, startPoint x: 646, startPoint y: 445, endPoint x: 645, endPoint y: 457, distance: 12.7
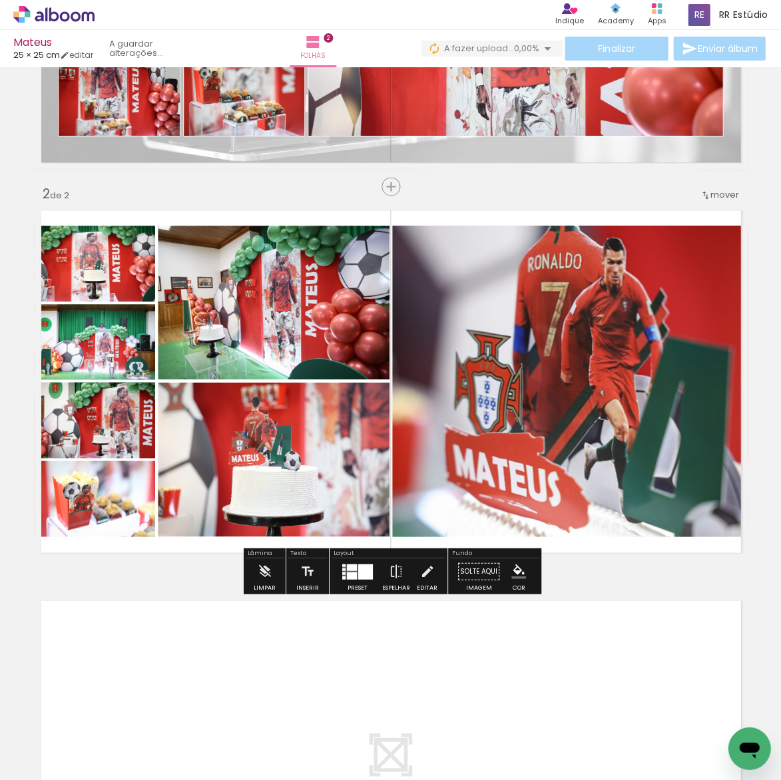
click at [0, 0] on slot "P&B" at bounding box center [0, 0] width 0 height 0
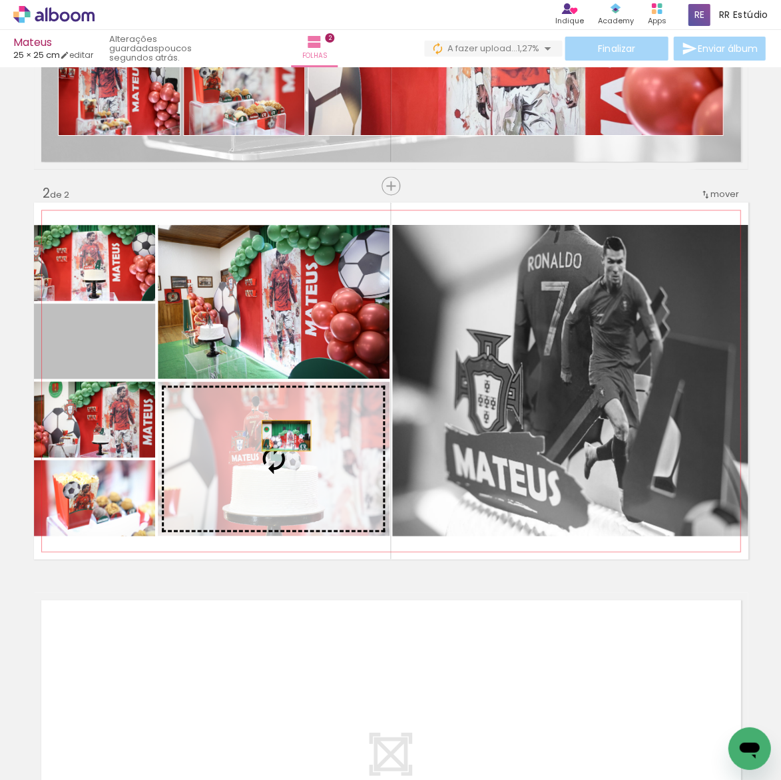
drag, startPoint x: 119, startPoint y: 360, endPoint x: 302, endPoint y: 444, distance: 201.7
click at [0, 0] on slot at bounding box center [0, 0] width 0 height 0
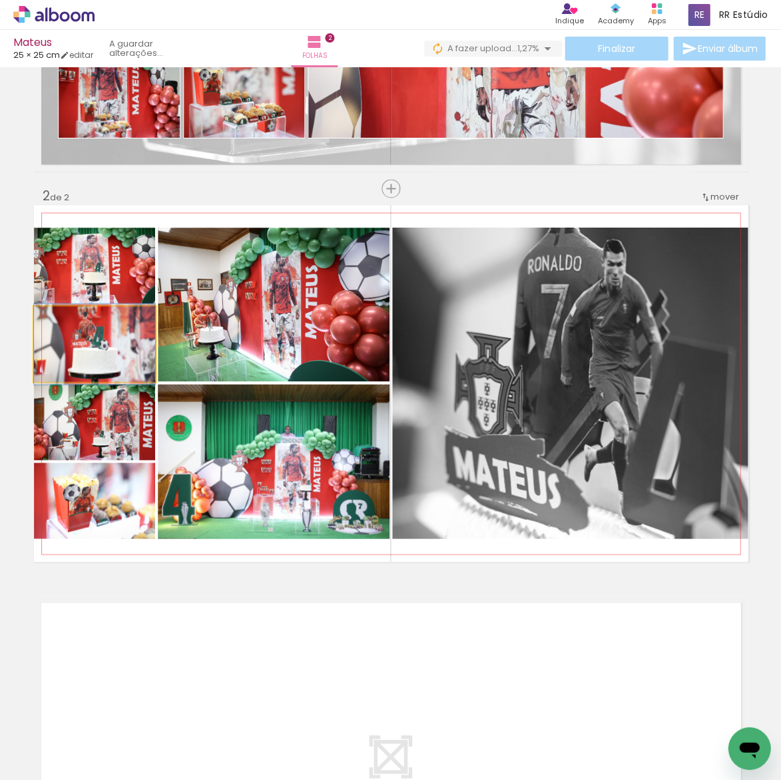
scroll to position [295, 0]
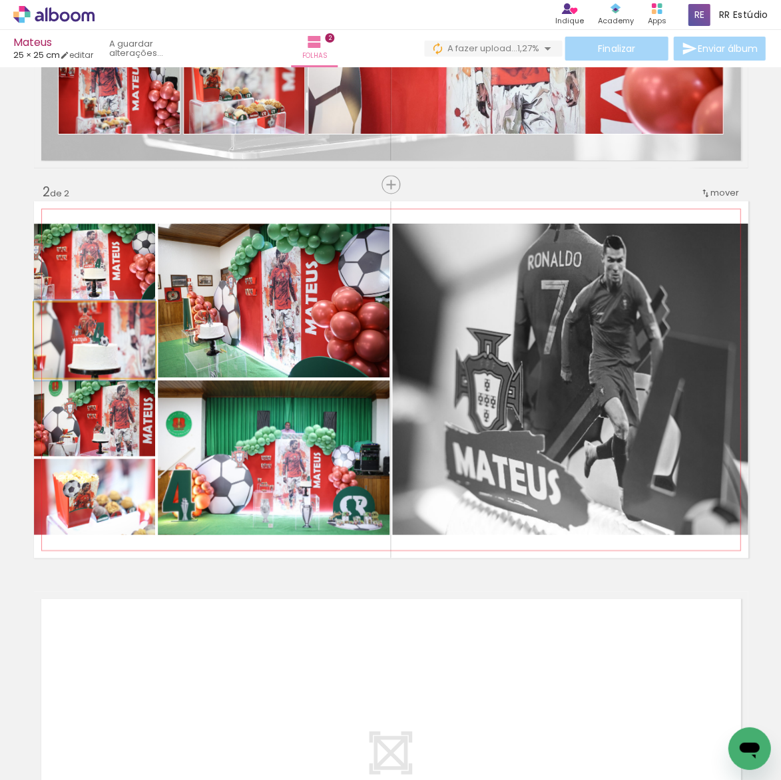
click at [125, 346] on quentale-photo at bounding box center [94, 339] width 121 height 75
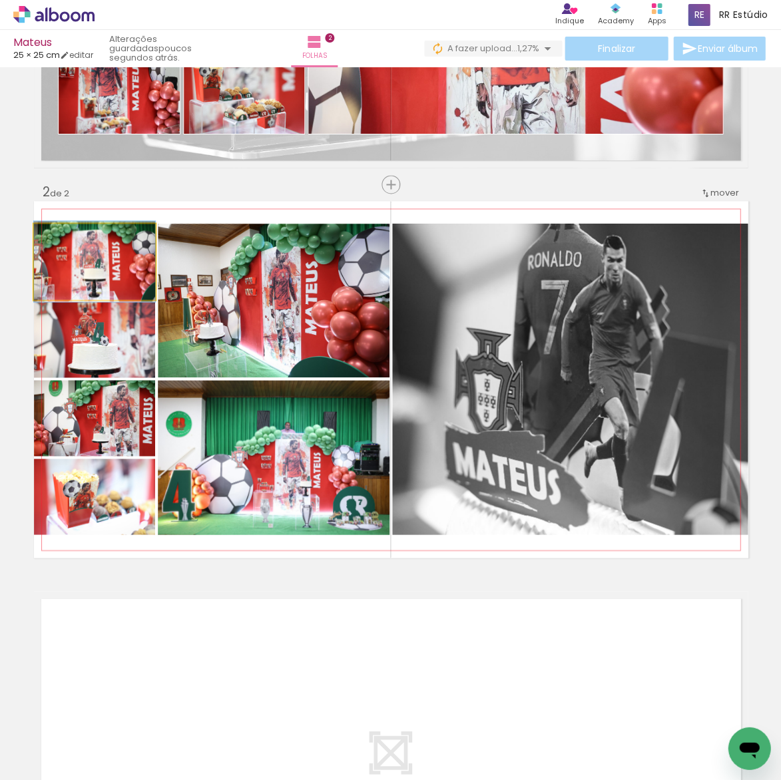
drag, startPoint x: 105, startPoint y: 266, endPoint x: 115, endPoint y: 266, distance: 10.0
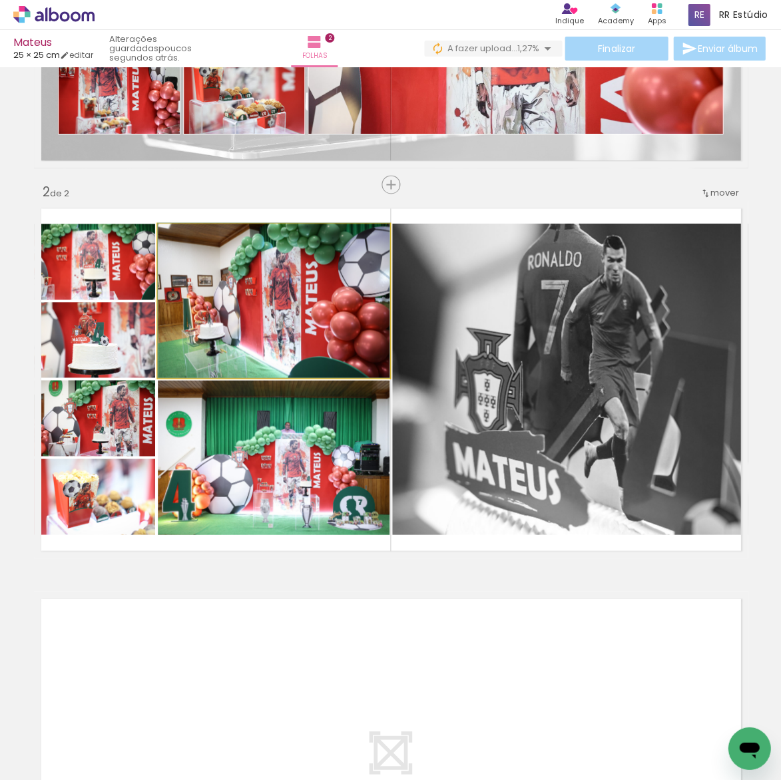
click at [217, 316] on quentale-photo at bounding box center [274, 301] width 232 height 154
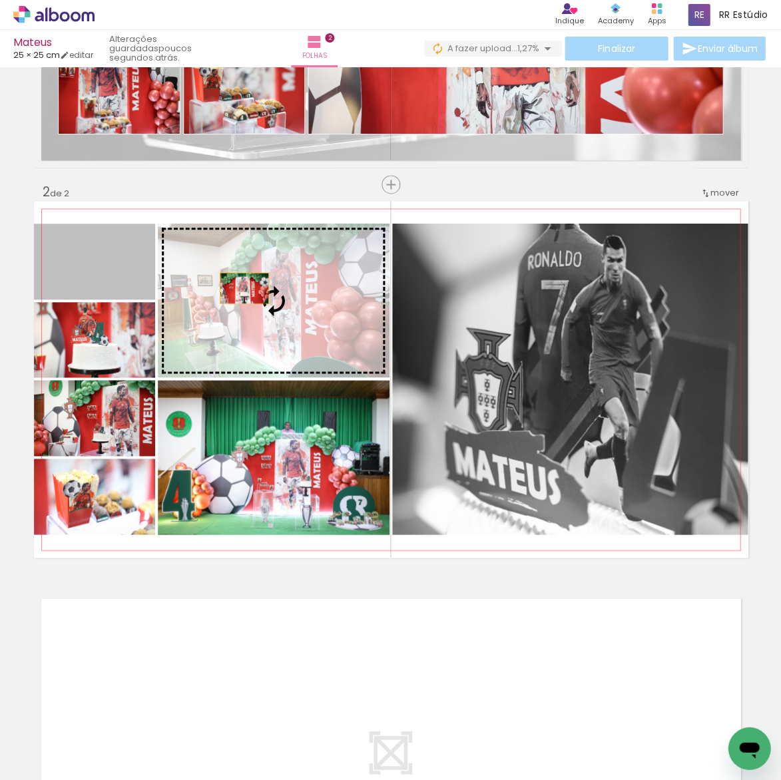
drag, startPoint x: 93, startPoint y: 269, endPoint x: 248, endPoint y: 289, distance: 156.4
click at [0, 0] on slot at bounding box center [0, 0] width 0 height 0
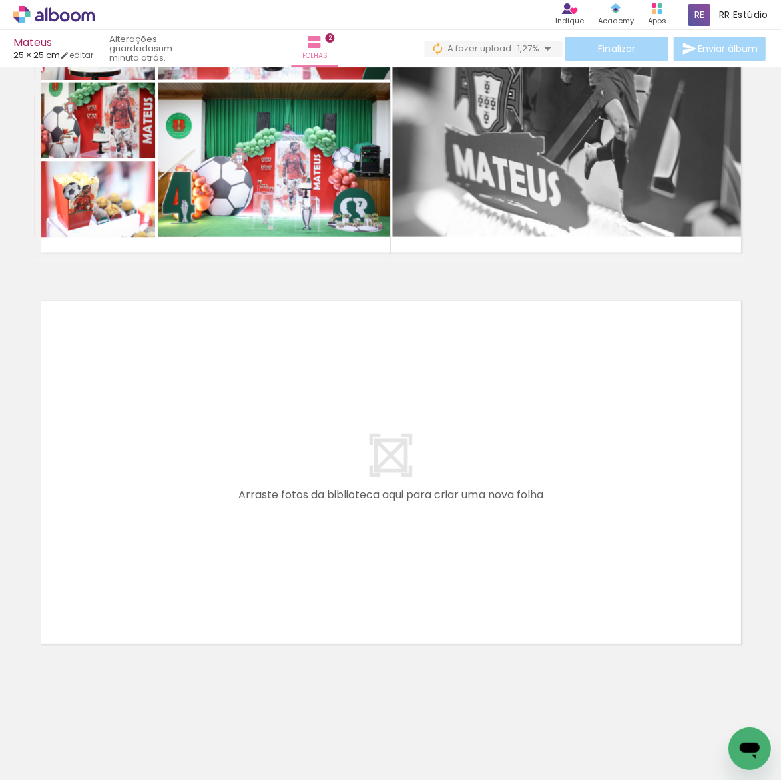
scroll to position [0, 1549]
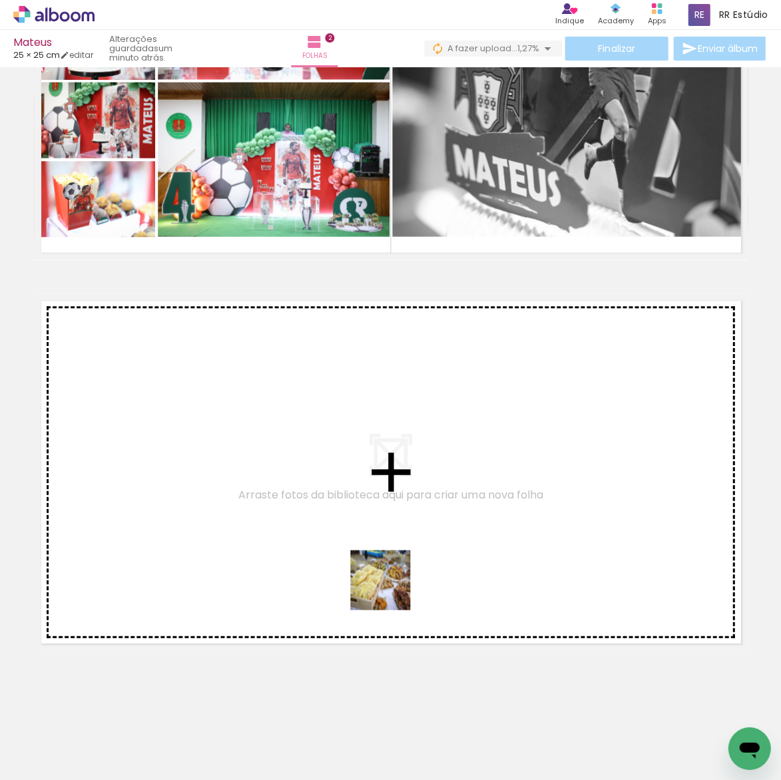
click at [388, 569] on quentale-workspace at bounding box center [390, 390] width 781 height 780
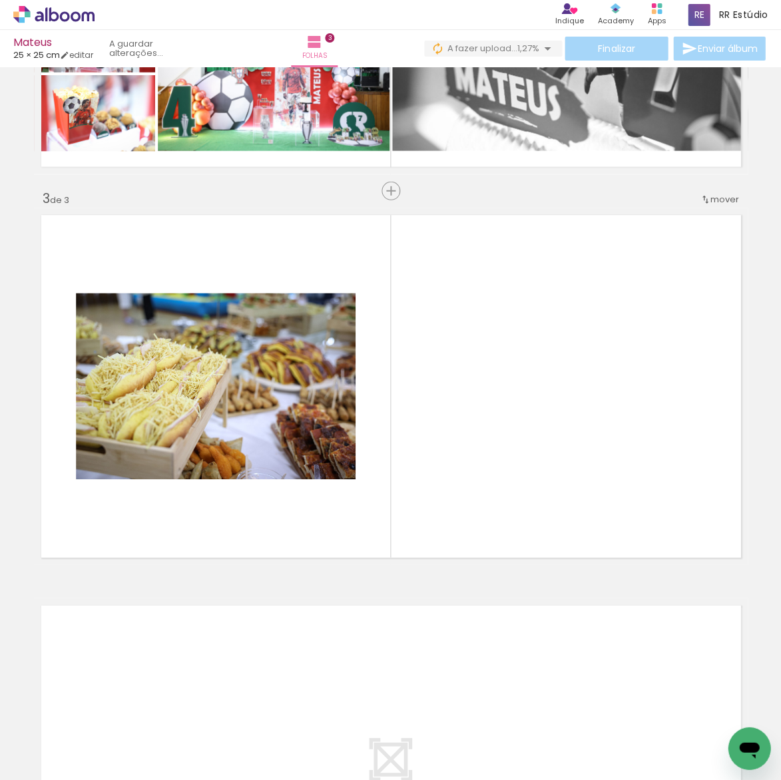
scroll to position [682, 0]
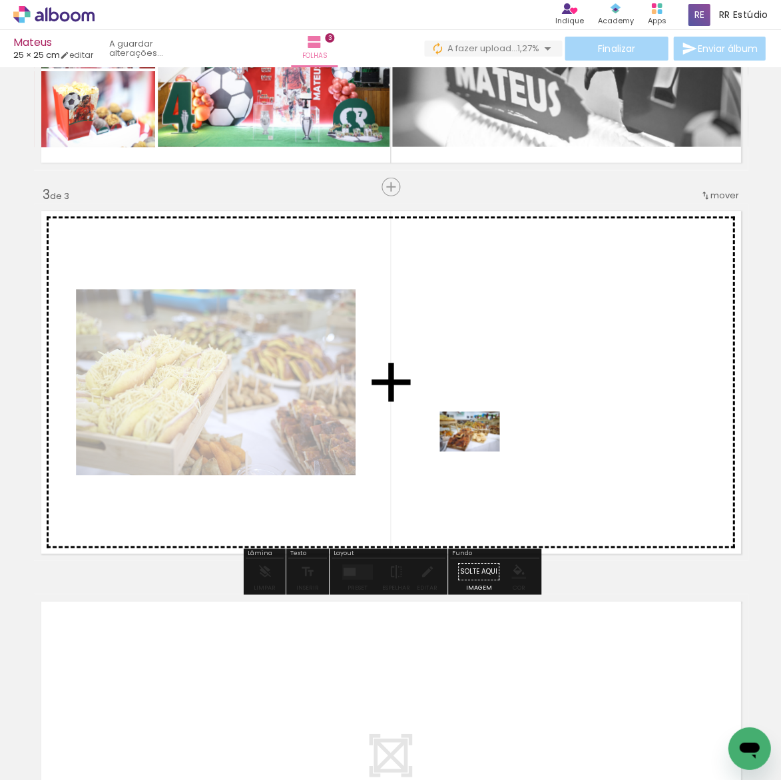
click at [479, 451] on quentale-workspace at bounding box center [390, 390] width 781 height 780
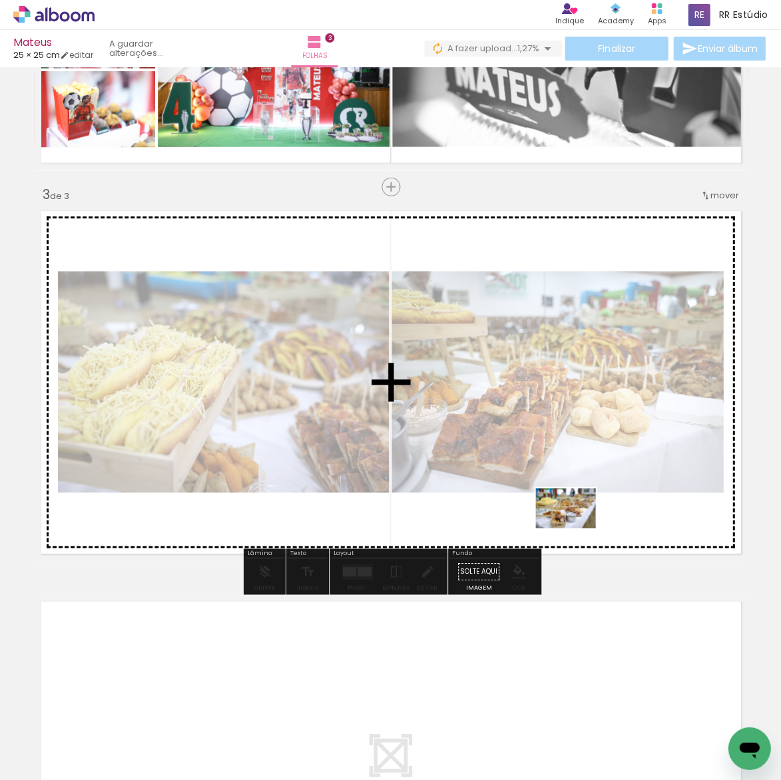
drag, startPoint x: 553, startPoint y: 655, endPoint x: 605, endPoint y: 707, distance: 73.0
click at [575, 528] on quentale-workspace at bounding box center [390, 390] width 781 height 780
